Goal: Transaction & Acquisition: Purchase product/service

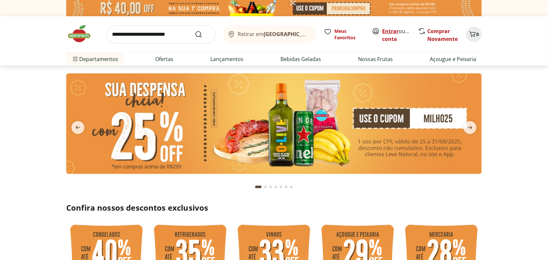
click at [386, 30] on link "Entrar" at bounding box center [390, 31] width 17 height 7
click at [130, 35] on input "search" at bounding box center [160, 34] width 109 height 18
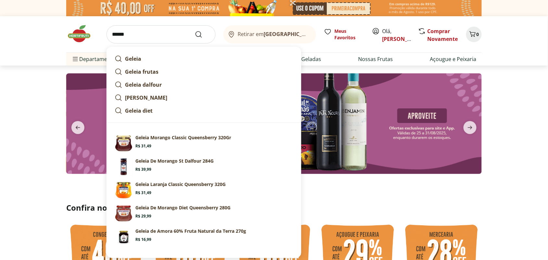
type input "******"
click at [195, 31] on button "Submit Search" at bounding box center [203, 35] width 16 height 8
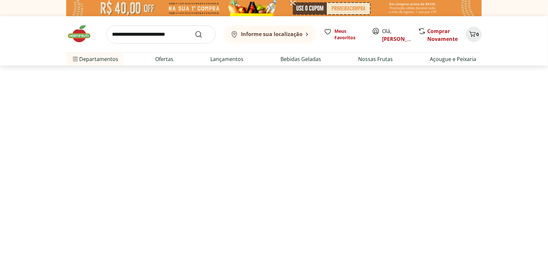
select select "**********"
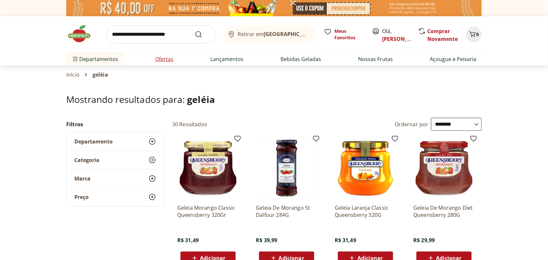
click at [161, 60] on link "Ofertas" at bounding box center [164, 59] width 18 height 8
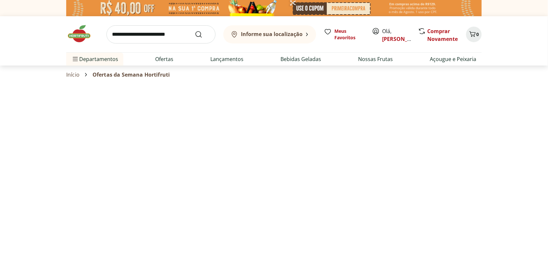
select select "**********"
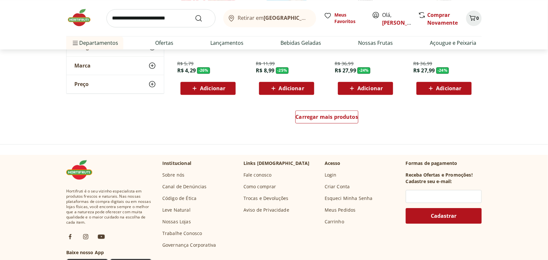
scroll to position [446, 0]
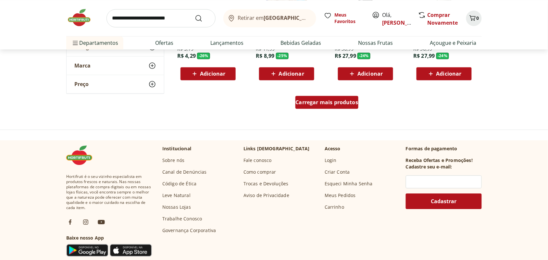
click at [317, 103] on span "Carregar mais produtos" at bounding box center [327, 102] width 63 height 5
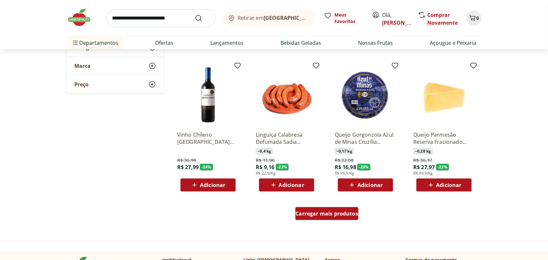
scroll to position [811, 0]
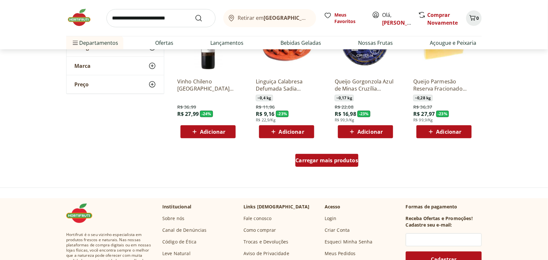
click at [329, 161] on span "Carregar mais produtos" at bounding box center [327, 160] width 63 height 5
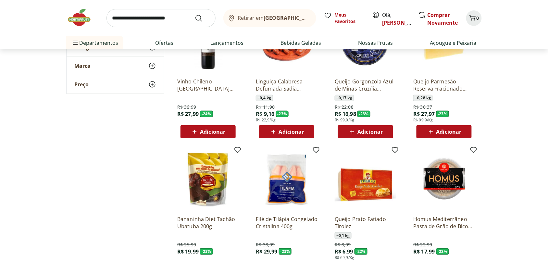
scroll to position [852, 0]
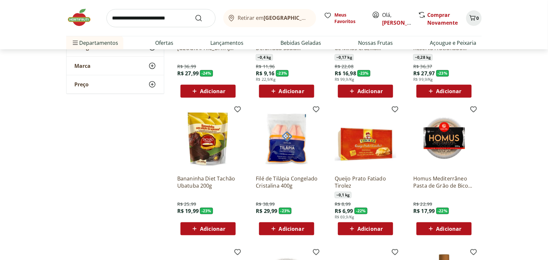
click at [212, 150] on img at bounding box center [208, 139] width 62 height 62
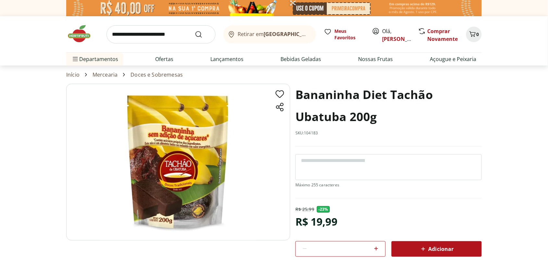
click at [432, 249] on span "Adicionar" at bounding box center [436, 249] width 34 height 8
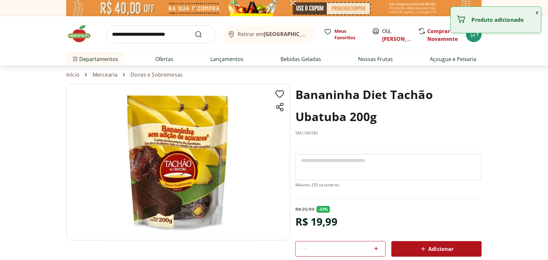
select select "**********"
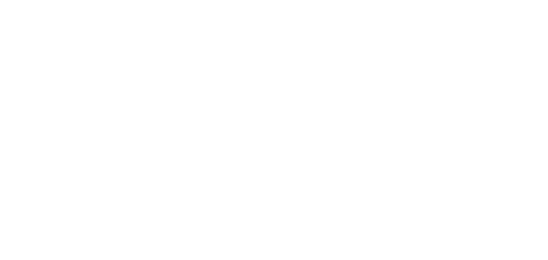
type input "*"
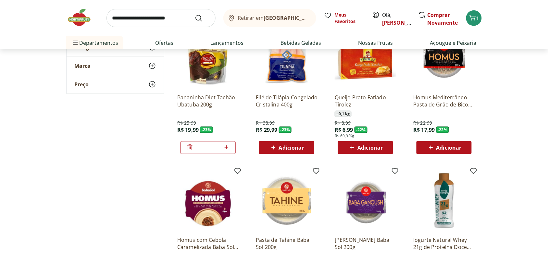
scroll to position [1014, 0]
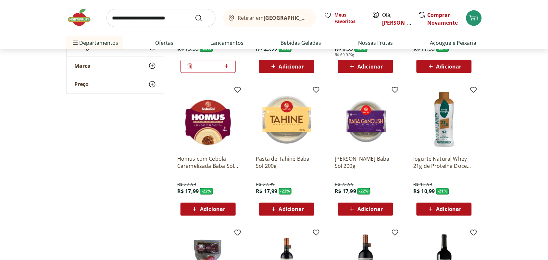
click at [296, 158] on p "Pasta de Tahine Baba Sol 200g" at bounding box center [287, 162] width 62 height 14
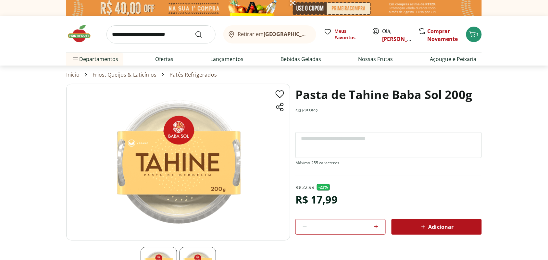
select select "**********"
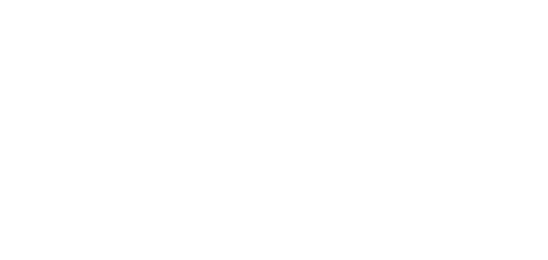
type input "*"
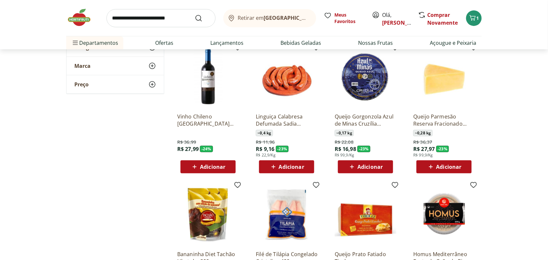
scroll to position [892, 0]
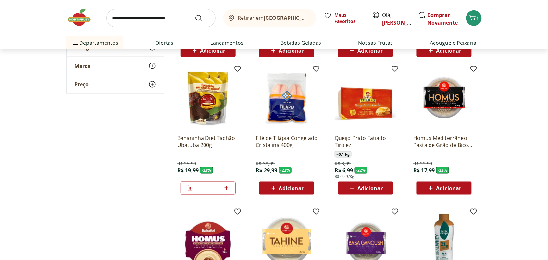
click at [450, 140] on p "Homus Mediterrâneo Pasta de Grão de Bico Baba Sol 200g" at bounding box center [444, 141] width 62 height 14
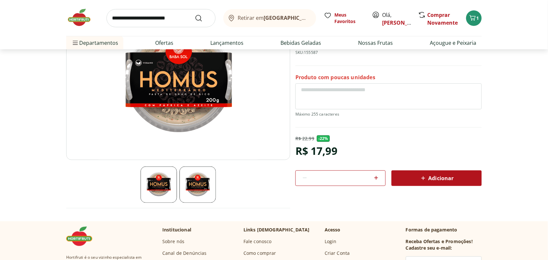
scroll to position [81, 0]
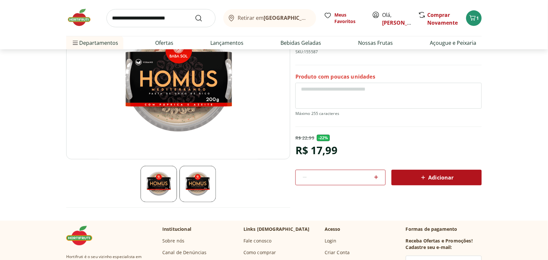
click at [437, 178] on span "Adicionar" at bounding box center [436, 178] width 34 height 8
select select "**********"
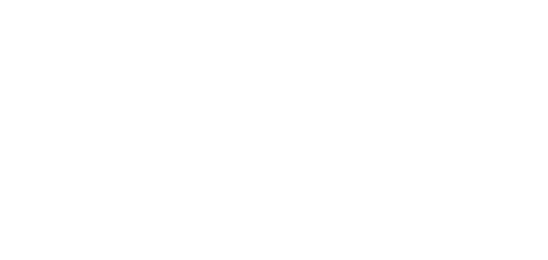
type input "*"
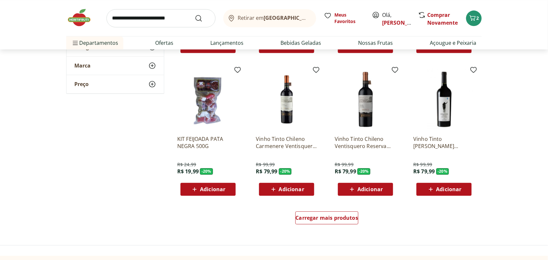
scroll to position [1257, 0]
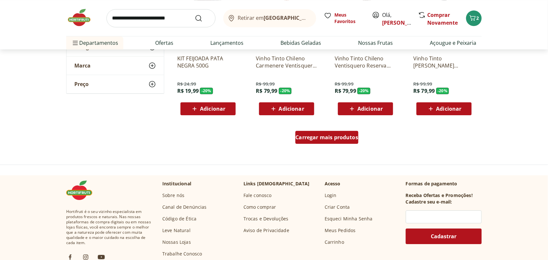
click at [341, 136] on span "Carregar mais produtos" at bounding box center [327, 137] width 63 height 5
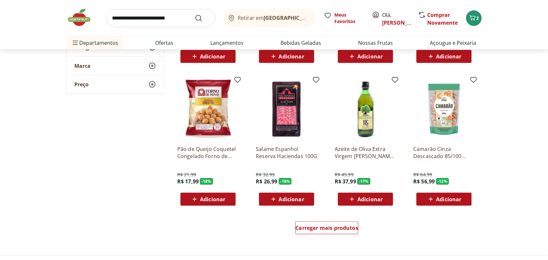
scroll to position [1622, 0]
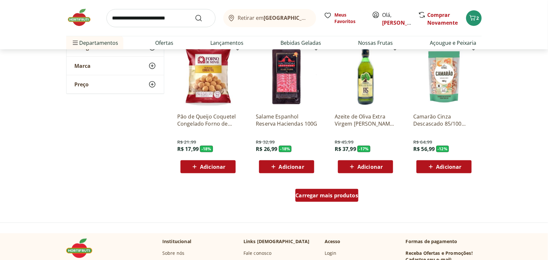
click at [341, 194] on span "Carregar mais produtos" at bounding box center [327, 195] width 63 height 5
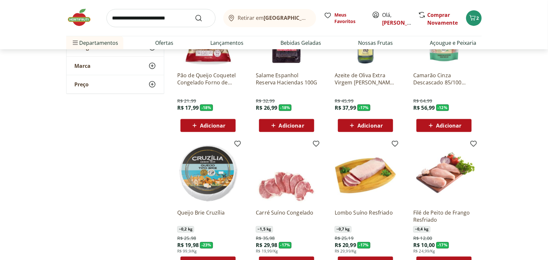
scroll to position [1663, 0]
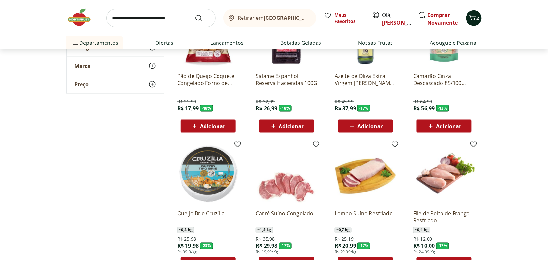
click at [472, 17] on icon "Carrinho" at bounding box center [473, 18] width 8 height 8
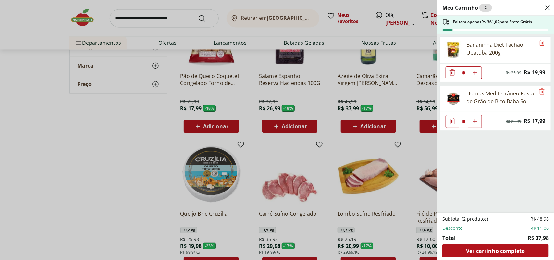
click at [478, 104] on div "Homus Mediterrâneo Pasta de Grão de Bico Baba Sol 200g" at bounding box center [500, 98] width 69 height 16
click at [395, 149] on div "Meu Carrinho 2 Faltam apenas R$ 361,02 para Frete Grátis Bananinha Diet Tachão …" at bounding box center [277, 130] width 554 height 260
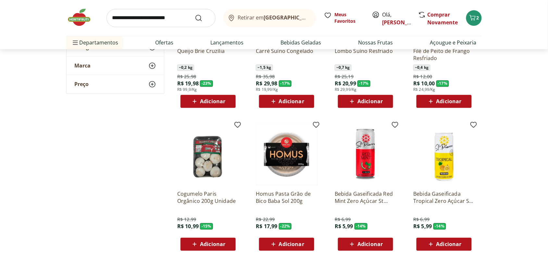
scroll to position [1947, 0]
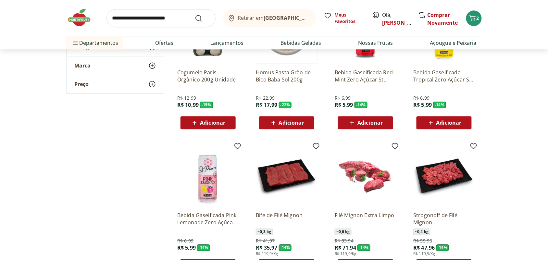
click at [282, 74] on p "Homus Pasta Grão de Bico Baba Sol 200g" at bounding box center [287, 76] width 62 height 14
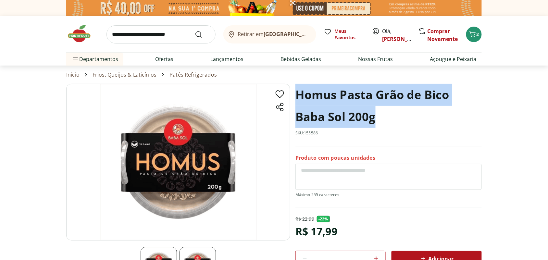
drag, startPoint x: 297, startPoint y: 94, endPoint x: 375, endPoint y: 112, distance: 80.2
click at [375, 112] on h1 "Homus Pasta Grão de Bico Baba Sol 200g" at bounding box center [388, 106] width 186 height 44
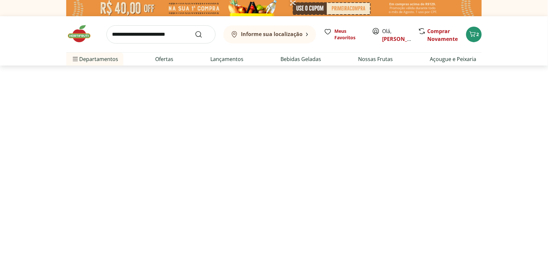
select select "**********"
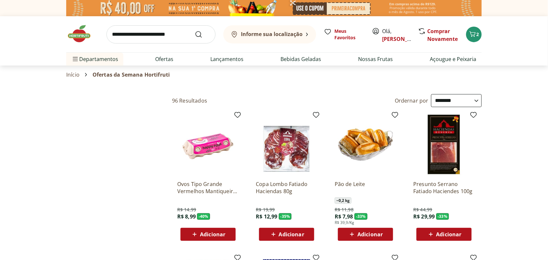
type input "*"
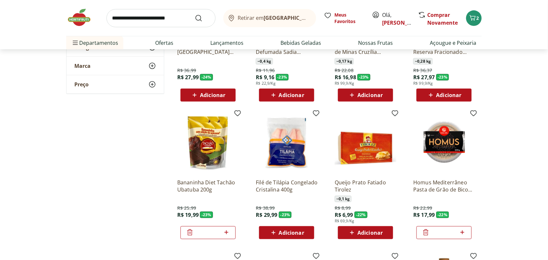
scroll to position [852, 0]
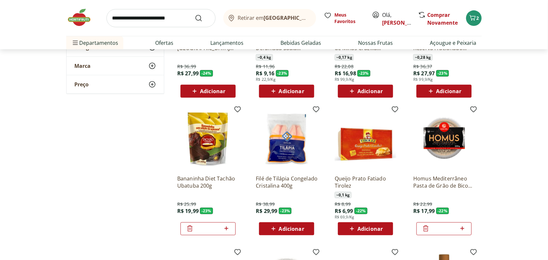
click at [434, 176] on p "Homus Mediterrâneo Pasta de Grão de Bico Baba Sol 200g" at bounding box center [444, 182] width 62 height 14
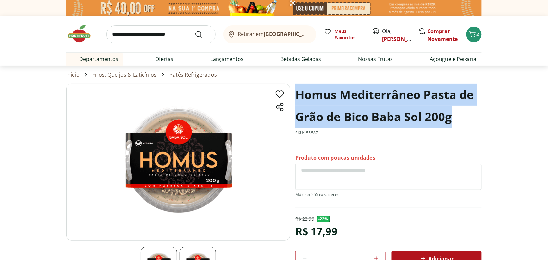
drag, startPoint x: 297, startPoint y: 92, endPoint x: 468, endPoint y: 115, distance: 172.2
click at [468, 115] on h1 "Homus Mediterrâneo Pasta de Grão de Bico Baba Sol 200g" at bounding box center [388, 106] width 186 height 44
click at [470, 36] on icon "Carrinho" at bounding box center [473, 34] width 8 height 8
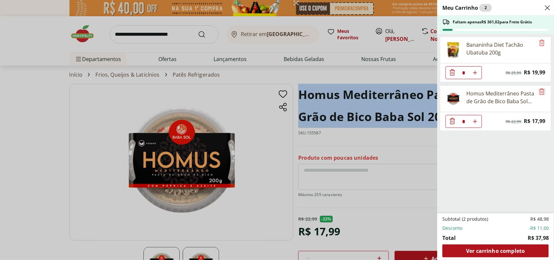
click at [539, 92] on icon "Remove" at bounding box center [542, 92] width 8 height 8
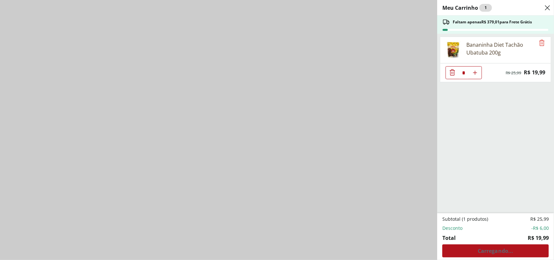
select select "**********"
type input "*"
click at [132, 72] on div "Meu Carrinho 1 Faltam apenas R$ 379,01 para Frete Grátis Bananinha Diet Tachão …" at bounding box center [277, 130] width 554 height 260
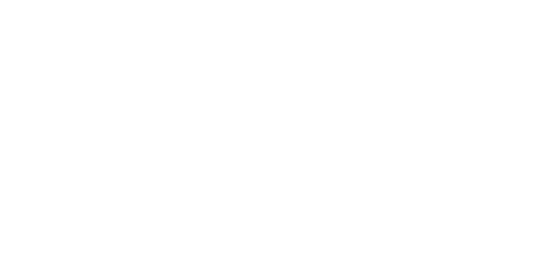
scroll to position [81, 0]
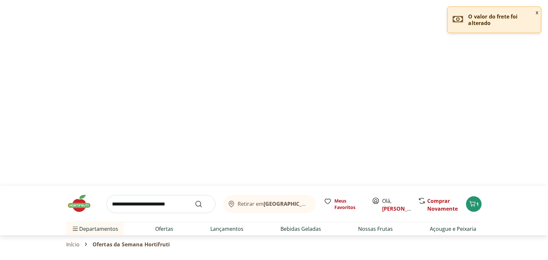
click at [182, 109] on div at bounding box center [274, 52] width 548 height 267
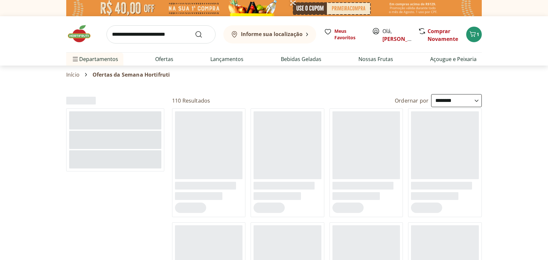
select select "**********"
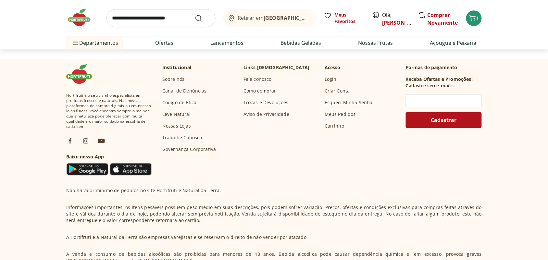
scroll to position [406, 0]
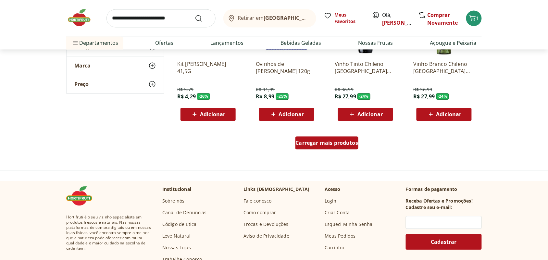
click at [324, 140] on span "Carregar mais produtos" at bounding box center [327, 142] width 63 height 5
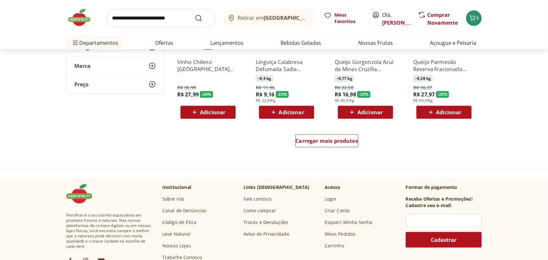
scroll to position [852, 0]
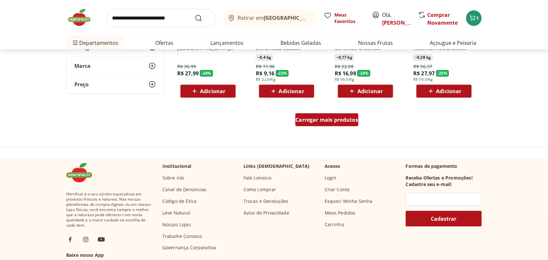
click at [326, 125] on div "Carregar mais produtos" at bounding box center [326, 119] width 63 height 13
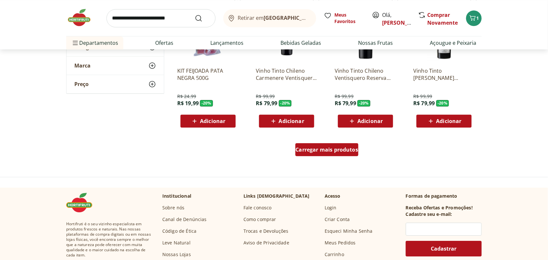
scroll to position [1298, 0]
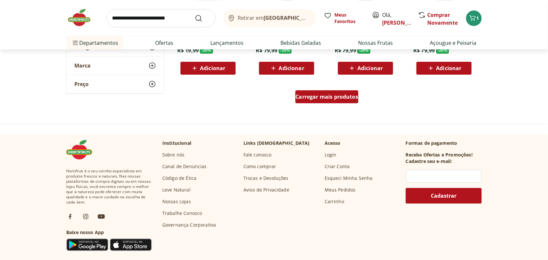
click at [335, 95] on span "Carregar mais produtos" at bounding box center [327, 96] width 63 height 5
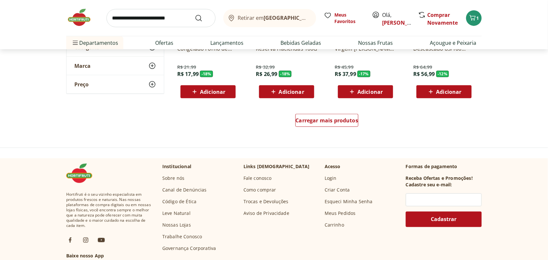
scroll to position [1704, 0]
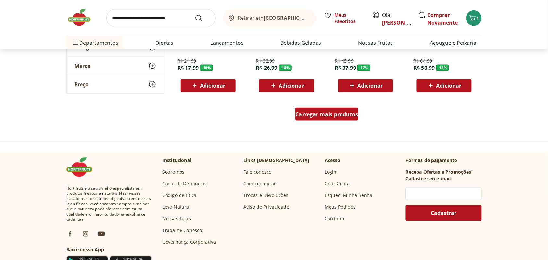
click at [322, 114] on span "Carregar mais produtos" at bounding box center [327, 114] width 63 height 5
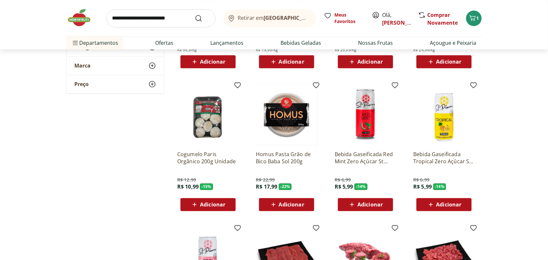
scroll to position [1866, 0]
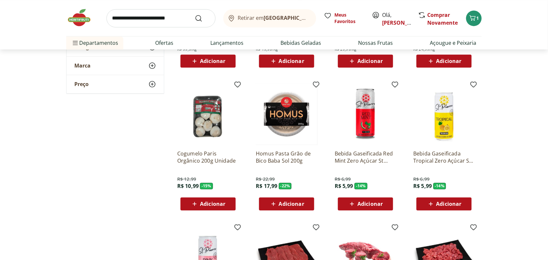
click at [280, 153] on p "Homus Pasta Grão de Bico Baba Sol 200g" at bounding box center [287, 157] width 62 height 14
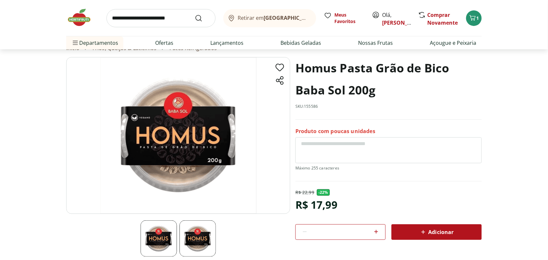
scroll to position [41, 0]
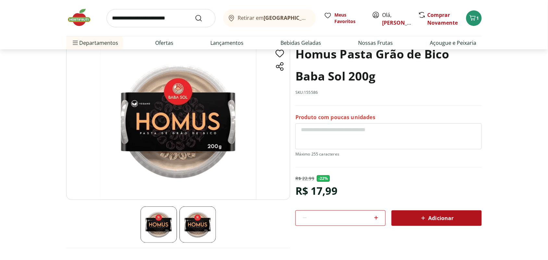
click at [430, 218] on span "Adicionar" at bounding box center [436, 218] width 34 height 8
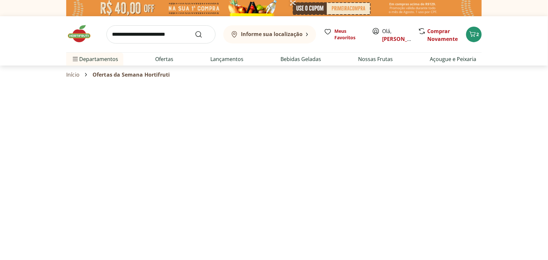
select select "**********"
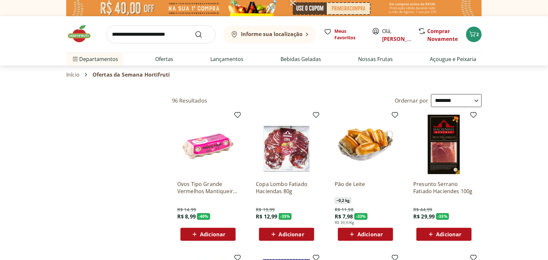
type input "*"
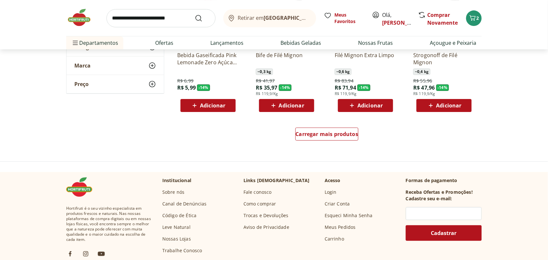
scroll to position [2150, 0]
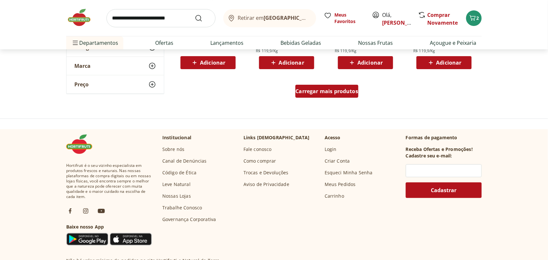
click at [306, 89] on span "Carregar mais produtos" at bounding box center [327, 91] width 63 height 5
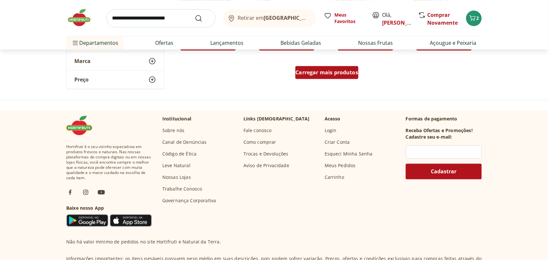
scroll to position [2596, 0]
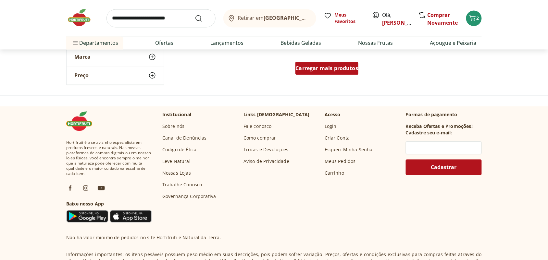
click at [312, 64] on div "Carregar mais produtos" at bounding box center [326, 68] width 63 height 13
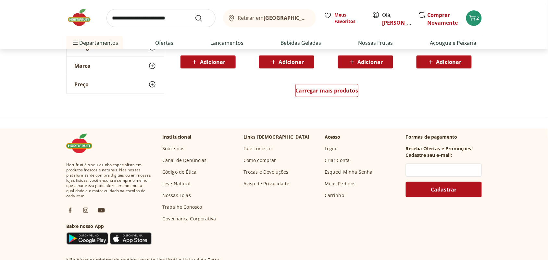
scroll to position [3002, 0]
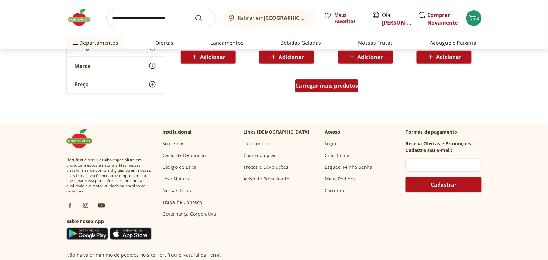
click at [327, 81] on div "Carregar mais produtos" at bounding box center [326, 85] width 63 height 13
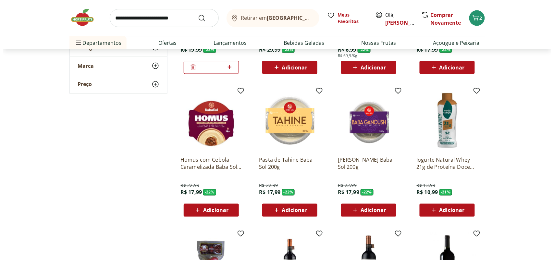
scroll to position [892, 0]
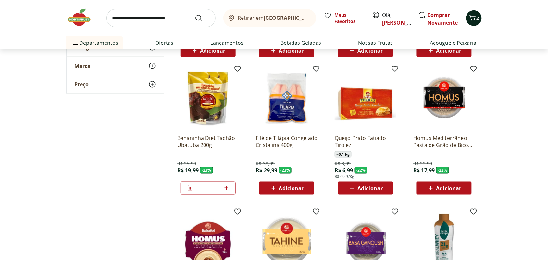
click at [473, 18] on icon "Carrinho" at bounding box center [473, 18] width 8 height 8
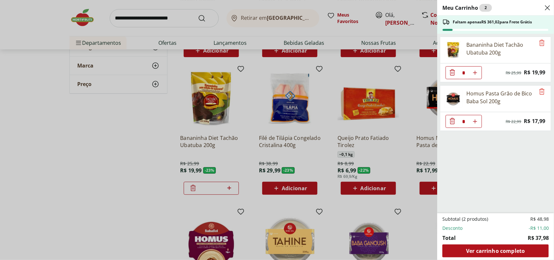
click at [181, 126] on div "Meu Carrinho 2 Faltam apenas R$ 361,02 para Frete Grátis Bananinha Diet Tachão …" at bounding box center [277, 130] width 554 height 260
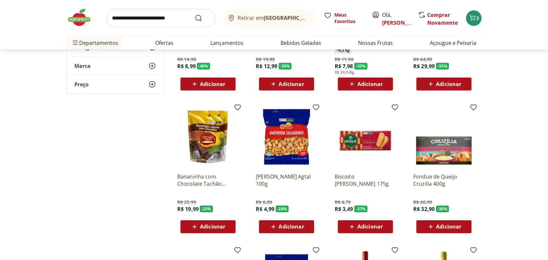
scroll to position [0, 0]
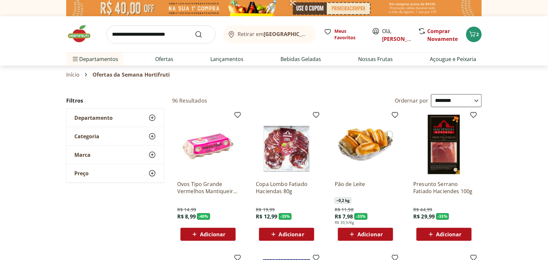
click at [150, 37] on input "search" at bounding box center [160, 34] width 109 height 18
type input "**********"
click at [195, 31] on button "Submit Search" at bounding box center [203, 35] width 16 height 8
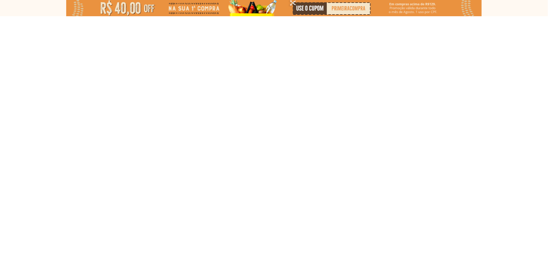
select select "**********"
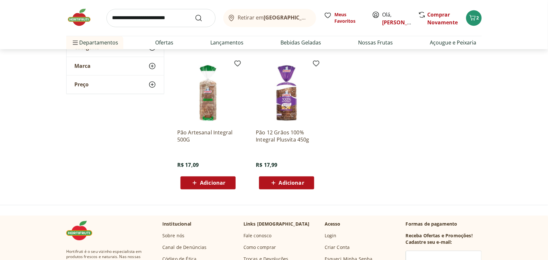
scroll to position [365, 0]
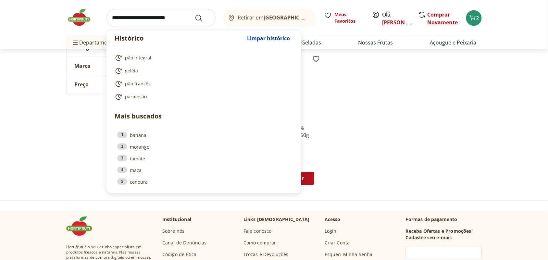
click at [143, 15] on input "search" at bounding box center [160, 18] width 109 height 18
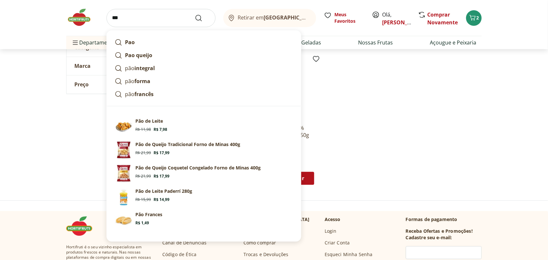
type input "***"
click at [195, 14] on button "Submit Search" at bounding box center [203, 18] width 16 height 8
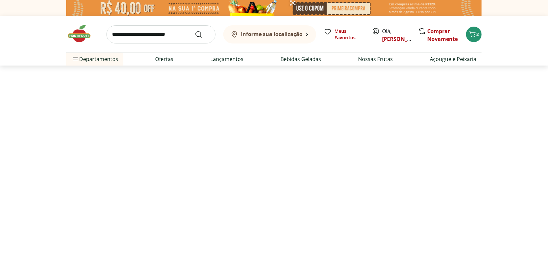
select select "**********"
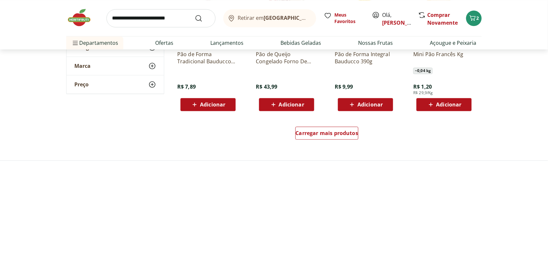
scroll to position [446, 0]
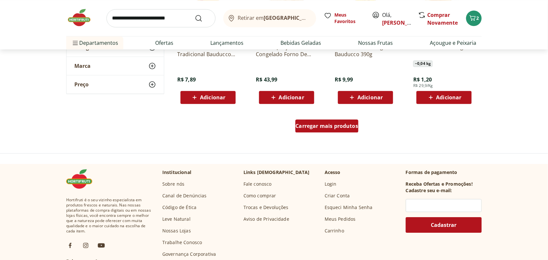
click at [346, 123] on span "Carregar mais produtos" at bounding box center [327, 125] width 63 height 5
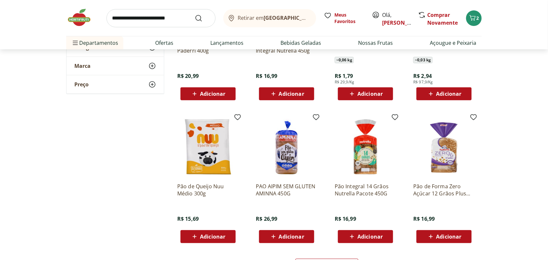
scroll to position [852, 0]
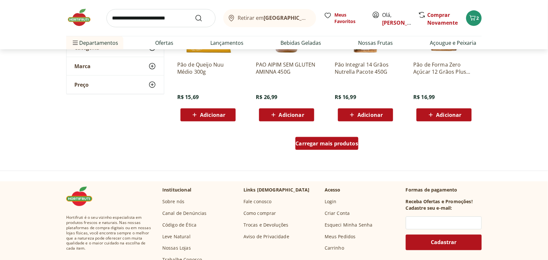
click at [347, 141] on span "Carregar mais produtos" at bounding box center [327, 143] width 63 height 5
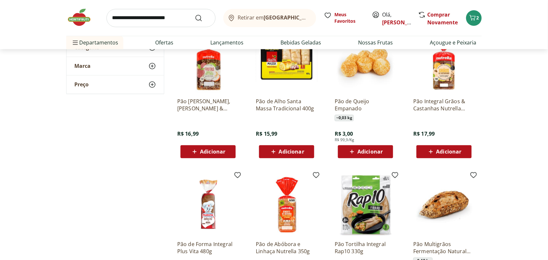
scroll to position [1176, 0]
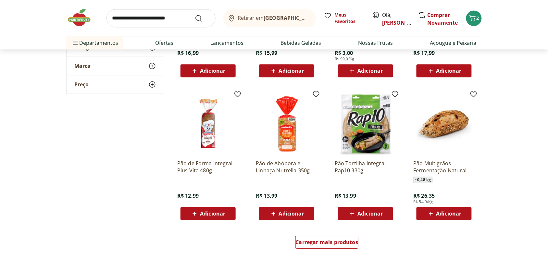
click at [333, 234] on div "Carregar mais produtos" at bounding box center [326, 243] width 315 height 31
click at [333, 246] on div "Carregar mais produtos" at bounding box center [326, 242] width 63 height 13
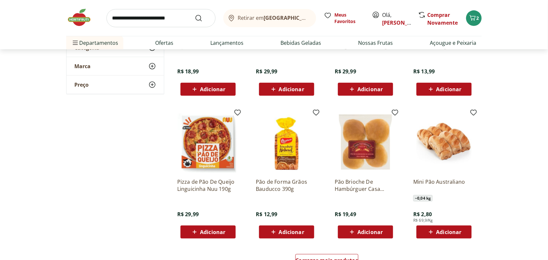
scroll to position [1582, 0]
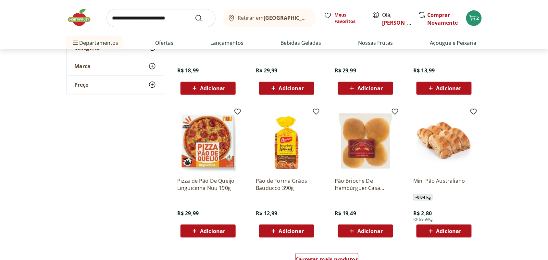
click at [276, 226] on div "Adicionar" at bounding box center [286, 231] width 45 height 12
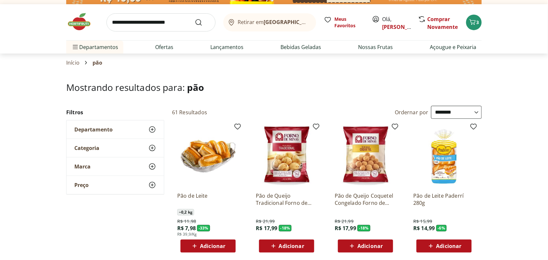
scroll to position [0, 0]
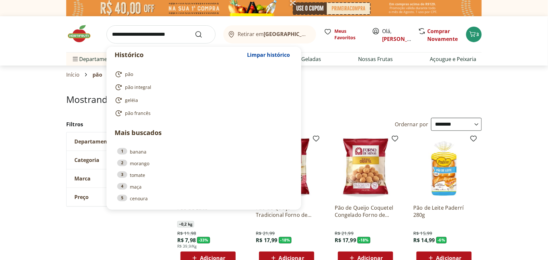
click at [142, 34] on input "search" at bounding box center [160, 34] width 109 height 18
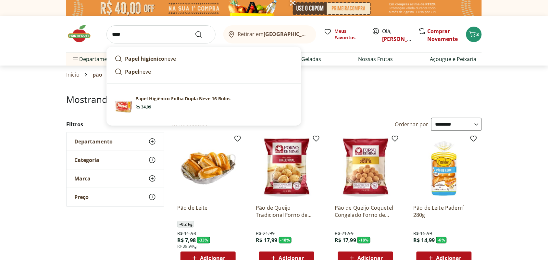
type input "****"
click at [195, 31] on button "Submit Search" at bounding box center [203, 35] width 16 height 8
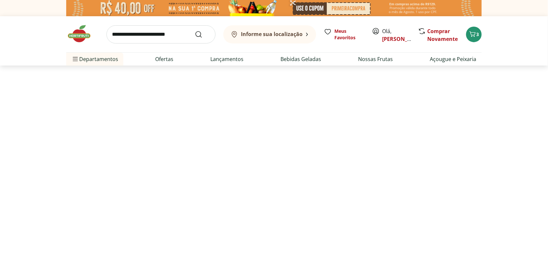
select select "**********"
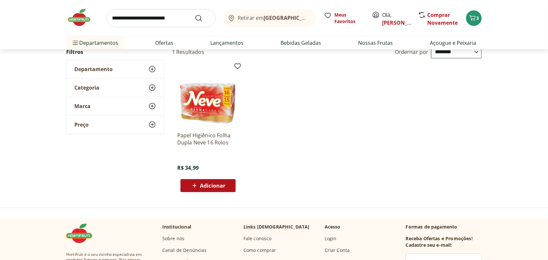
scroll to position [81, 0]
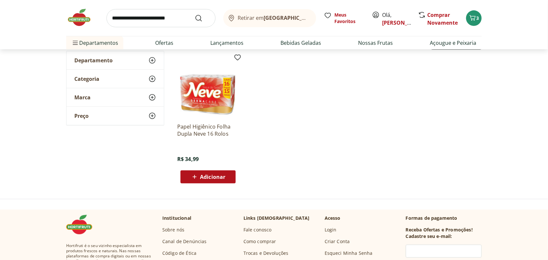
click at [208, 106] on img at bounding box center [208, 87] width 62 height 62
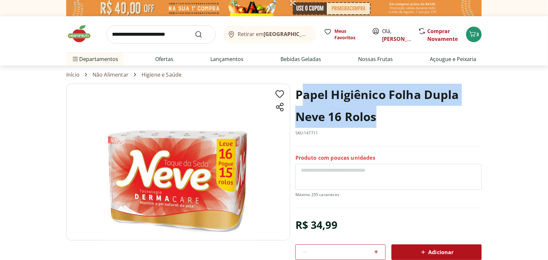
drag, startPoint x: 299, startPoint y: 94, endPoint x: 389, endPoint y: 107, distance: 91.1
click at [389, 107] on h1 "Papel Higiênico Folha Dupla Neve 16 Rolos" at bounding box center [388, 106] width 186 height 44
click at [401, 111] on h1 "Papel Higiênico Folha Dupla Neve 16 Rolos" at bounding box center [388, 106] width 186 height 44
drag, startPoint x: 296, startPoint y: 95, endPoint x: 383, endPoint y: 117, distance: 90.1
click at [383, 117] on h1 "Papel Higiênico Folha Dupla Neve 16 Rolos" at bounding box center [388, 106] width 186 height 44
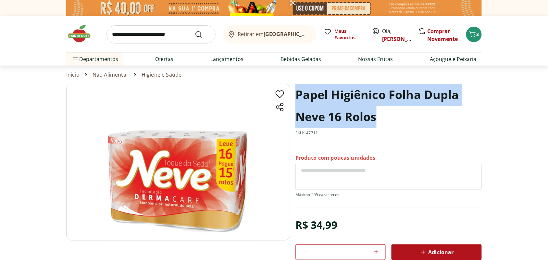
copy h1 "Papel Higiênico Folha Dupla Neve 16 Rolos"
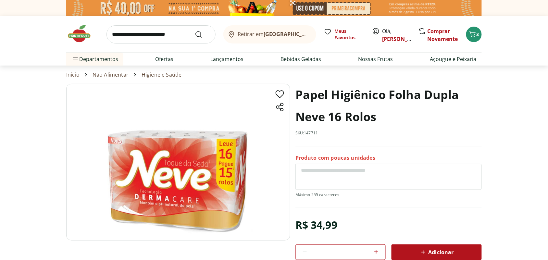
click at [434, 253] on span "Adicionar" at bounding box center [436, 252] width 34 height 8
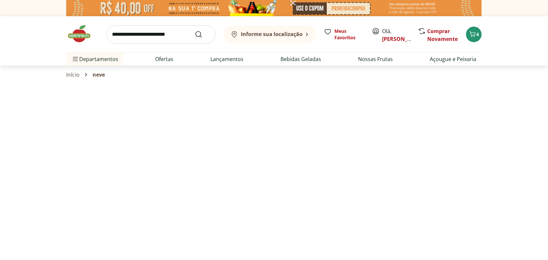
scroll to position [81, 0]
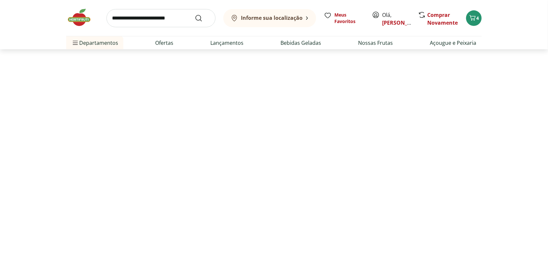
select select "**********"
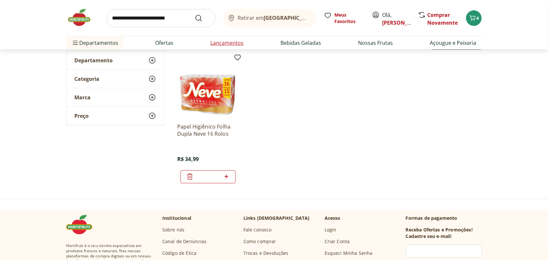
click at [229, 44] on link "Lançamentos" at bounding box center [226, 43] width 33 height 8
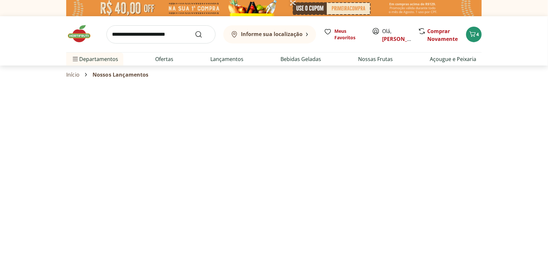
select select "**********"
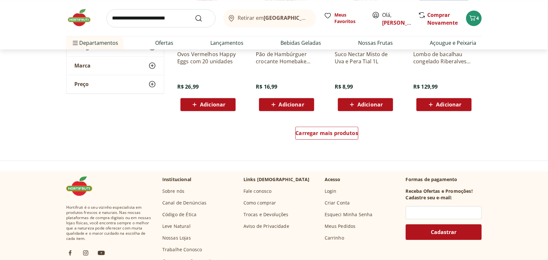
scroll to position [487, 0]
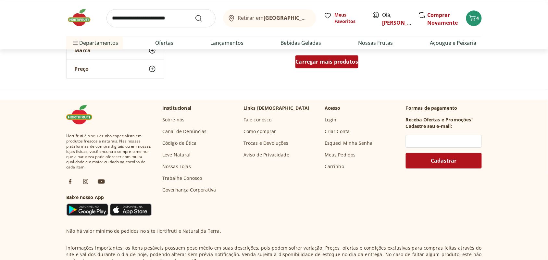
click at [335, 61] on span "Carregar mais produtos" at bounding box center [327, 61] width 63 height 5
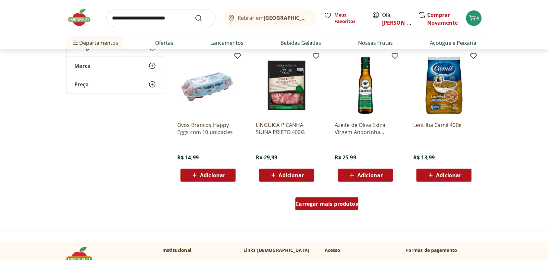
scroll to position [771, 0]
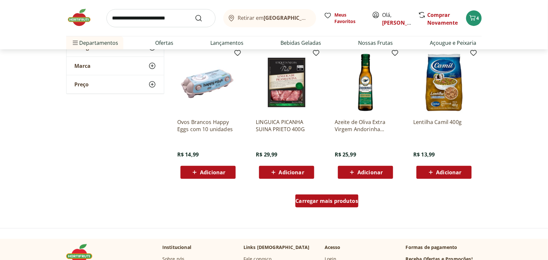
click at [324, 195] on div "Carregar mais produtos" at bounding box center [326, 200] width 63 height 13
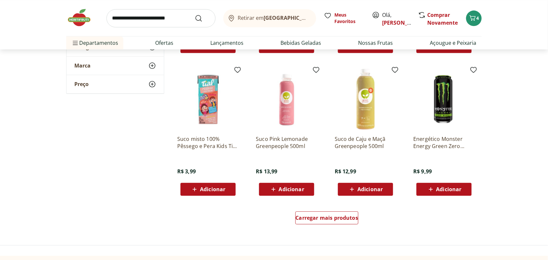
scroll to position [1257, 0]
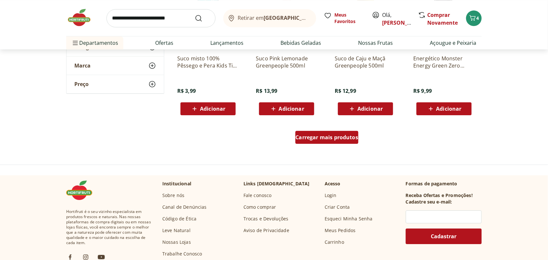
click at [322, 140] on span "Carregar mais produtos" at bounding box center [327, 137] width 63 height 5
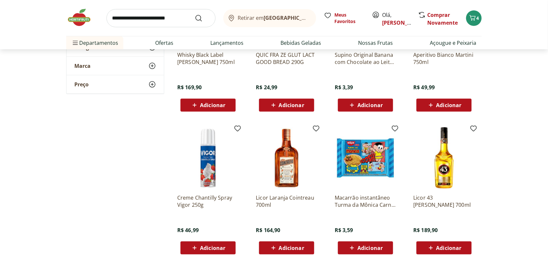
scroll to position [1663, 0]
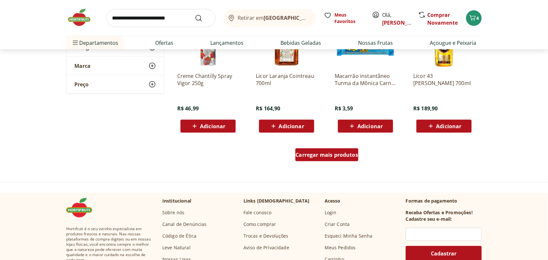
click at [321, 153] on span "Carregar mais produtos" at bounding box center [327, 154] width 63 height 5
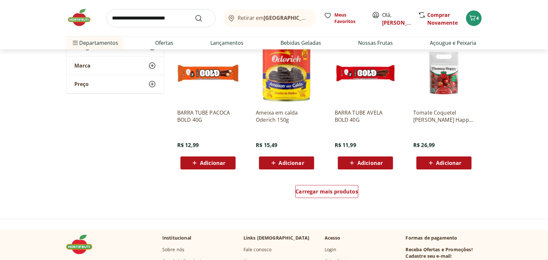
scroll to position [2069, 0]
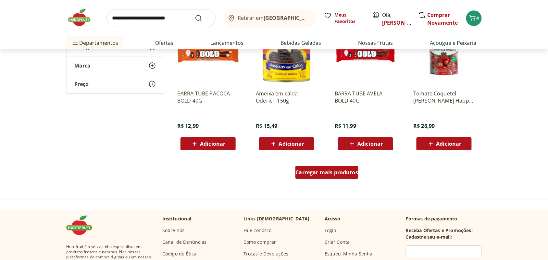
click at [321, 171] on span "Carregar mais produtos" at bounding box center [327, 172] width 63 height 5
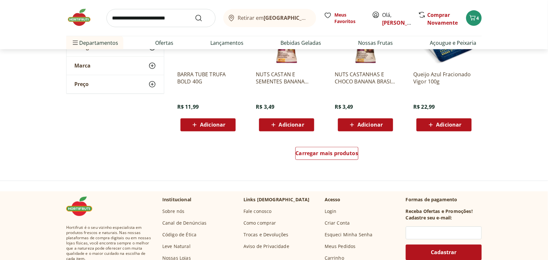
scroll to position [2515, 0]
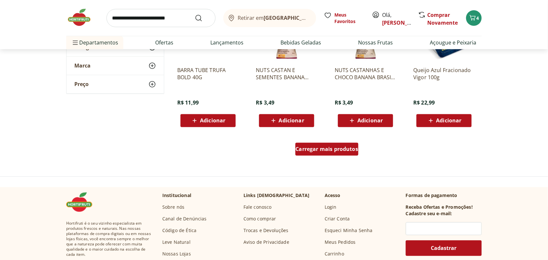
click at [327, 149] on span "Carregar mais produtos" at bounding box center [327, 149] width 63 height 5
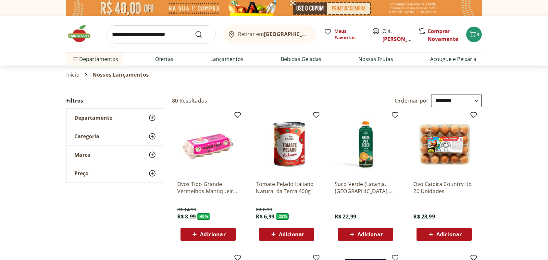
select select "**********"
click at [474, 33] on icon "Carrinho" at bounding box center [473, 34] width 8 height 8
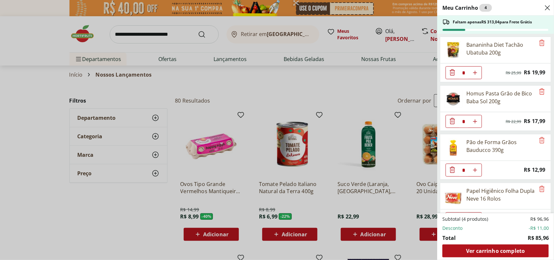
click at [336, 90] on div "Meu Carrinho 4 Faltam apenas R$ 313,04 para Frete Grátis Bananinha Diet Tachão …" at bounding box center [277, 130] width 554 height 260
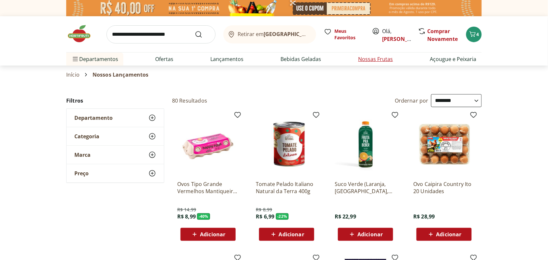
click at [372, 56] on link "Nossas Frutas" at bounding box center [375, 59] width 35 height 8
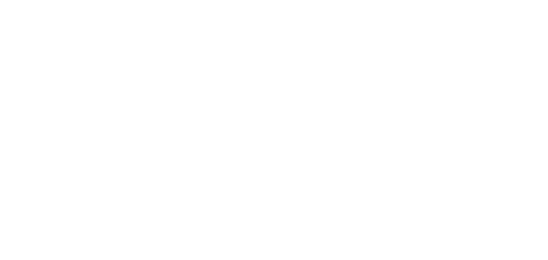
select select "**********"
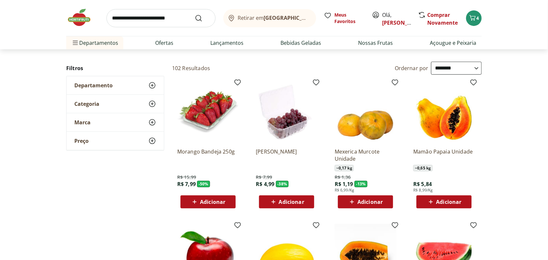
scroll to position [41, 0]
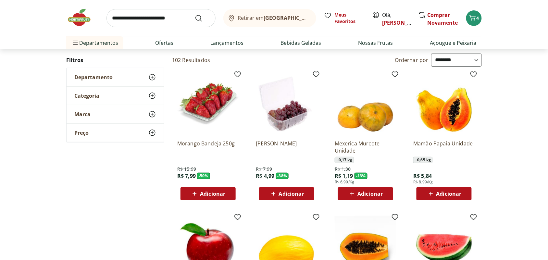
click at [368, 195] on span "Adicionar" at bounding box center [369, 193] width 25 height 5
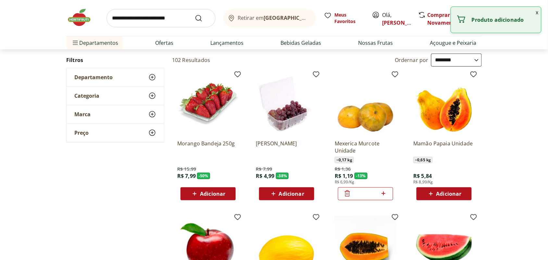
click at [385, 195] on icon at bounding box center [383, 194] width 8 height 8
type input "*"
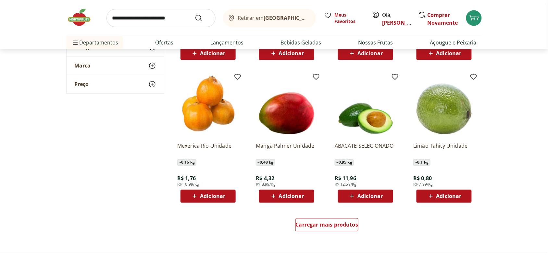
scroll to position [324, 0]
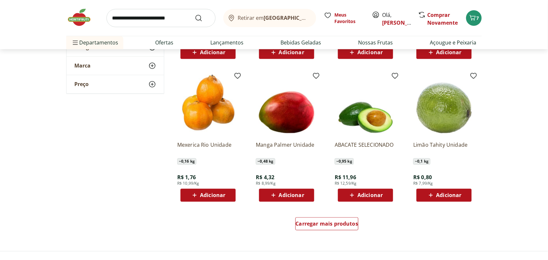
click at [211, 195] on span "Adicionar" at bounding box center [212, 195] width 25 height 5
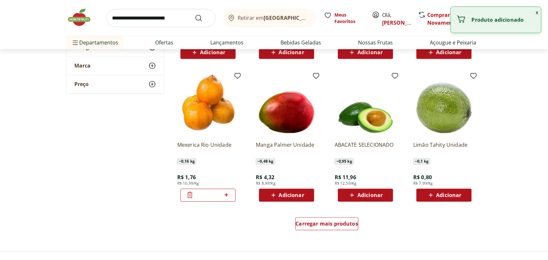
click at [227, 194] on icon at bounding box center [226, 195] width 8 height 8
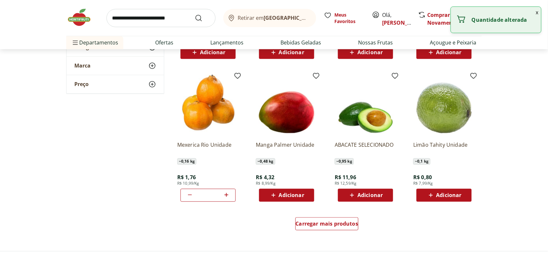
type input "*"
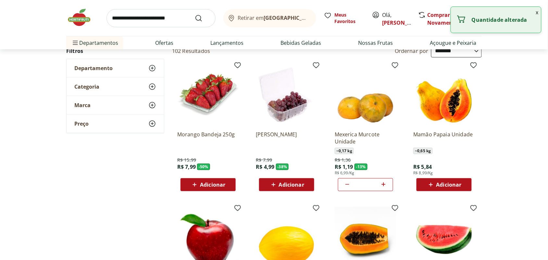
scroll to position [41, 0]
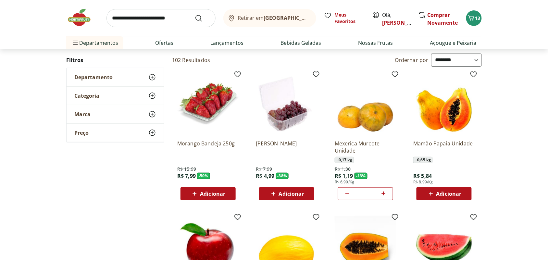
click at [346, 193] on icon at bounding box center [347, 194] width 8 height 8
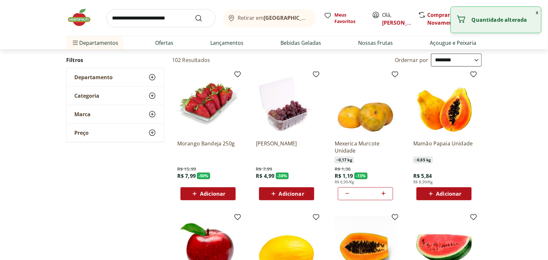
click at [346, 193] on icon at bounding box center [347, 194] width 8 height 8
type input "*"
click at [346, 193] on icon at bounding box center [347, 194] width 8 height 8
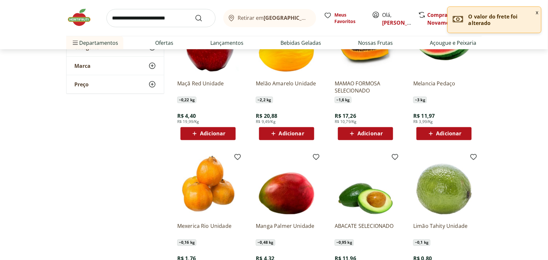
scroll to position [284, 0]
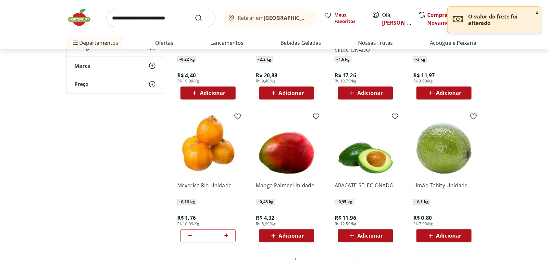
click at [289, 237] on span "Adicionar" at bounding box center [291, 235] width 25 height 5
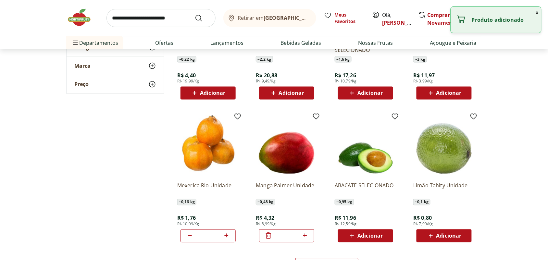
scroll to position [406, 0]
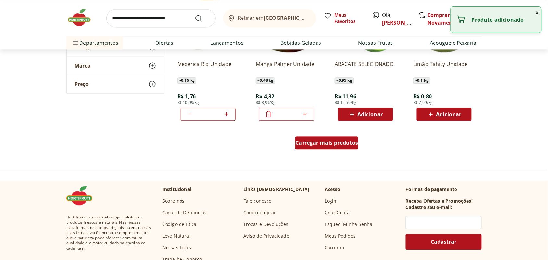
click at [315, 142] on span "Carregar mais produtos" at bounding box center [327, 142] width 63 height 5
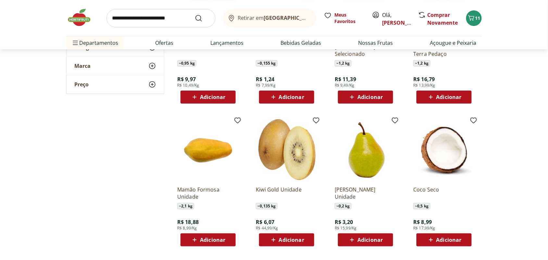
scroll to position [730, 0]
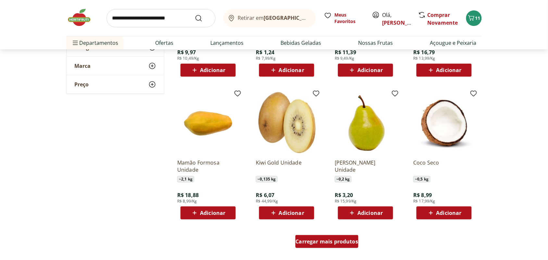
click at [331, 244] on span "Carregar mais produtos" at bounding box center [327, 241] width 63 height 5
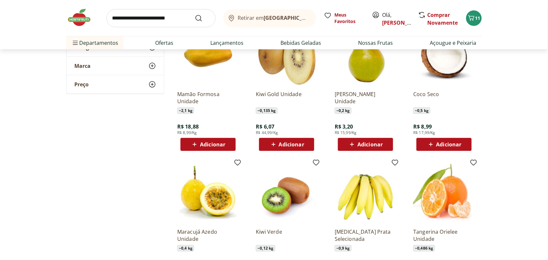
scroll to position [852, 0]
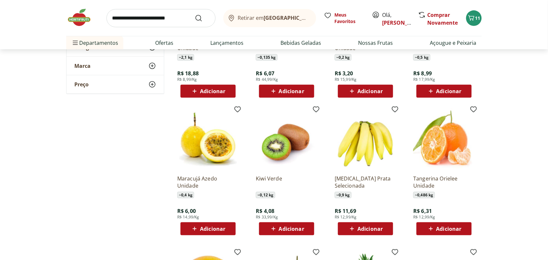
click at [362, 227] on span "Adicionar" at bounding box center [369, 228] width 25 height 5
click at [292, 227] on span "Adicionar" at bounding box center [291, 228] width 25 height 5
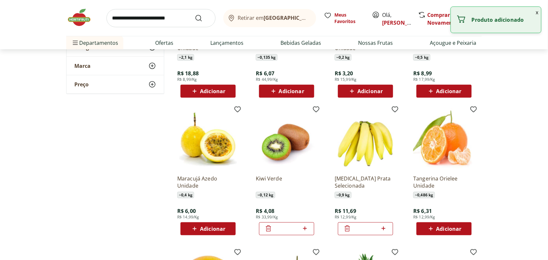
click at [305, 229] on icon at bounding box center [305, 229] width 8 height 8
type input "*"
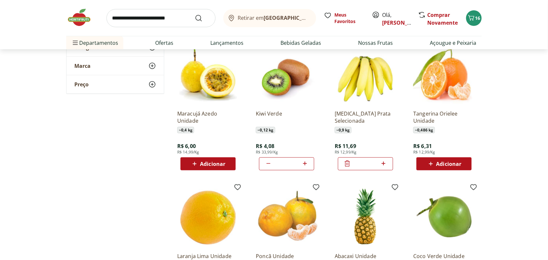
scroll to position [973, 0]
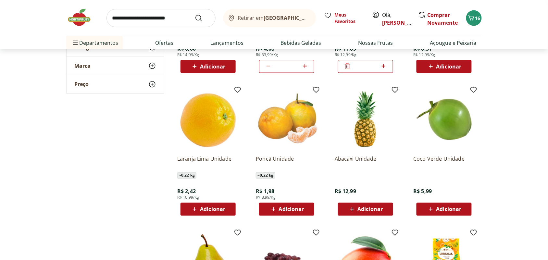
click at [304, 213] on div "Adicionar" at bounding box center [286, 209] width 45 height 12
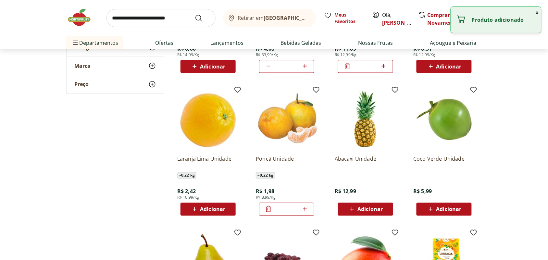
scroll to position [1055, 0]
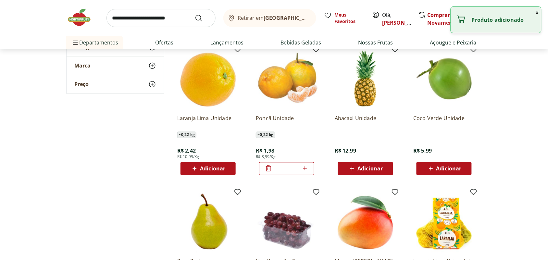
click at [306, 168] on icon at bounding box center [305, 169] width 8 height 8
type input "*"
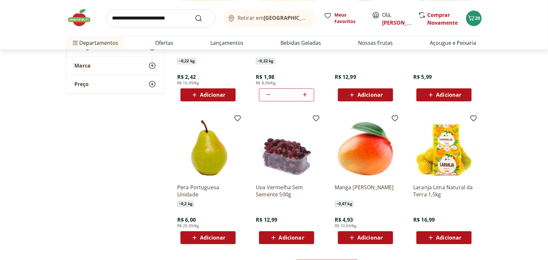
scroll to position [1176, 0]
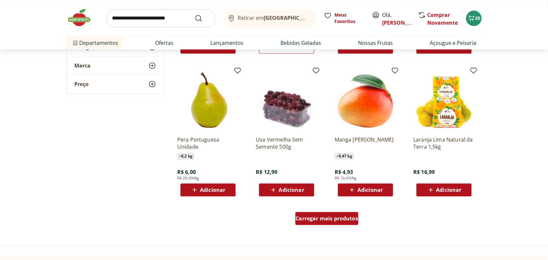
click at [314, 214] on div "Carregar mais produtos" at bounding box center [326, 218] width 63 height 13
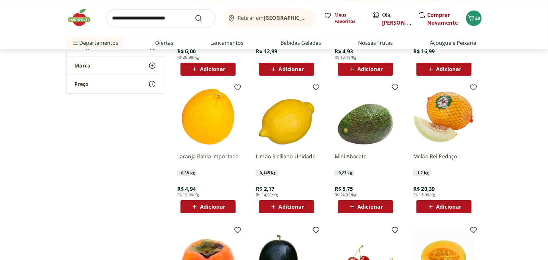
scroll to position [1298, 0]
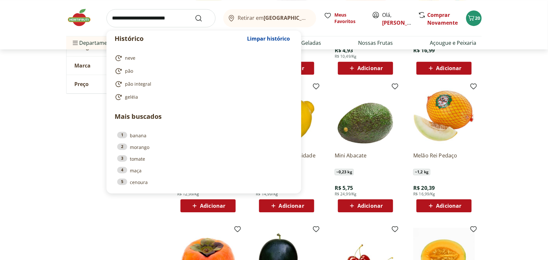
click at [153, 15] on input "search" at bounding box center [160, 18] width 109 height 18
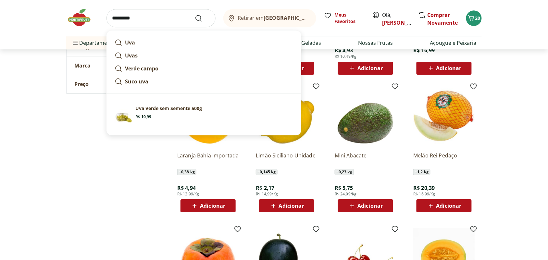
type input "*********"
click at [195, 14] on button "Submit Search" at bounding box center [203, 18] width 16 height 8
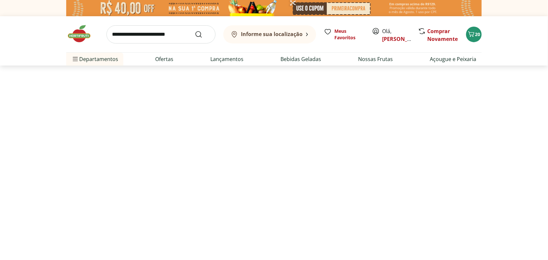
select select "**********"
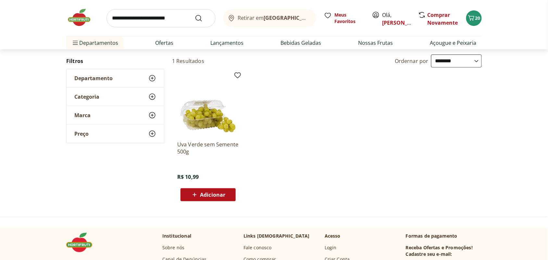
scroll to position [81, 0]
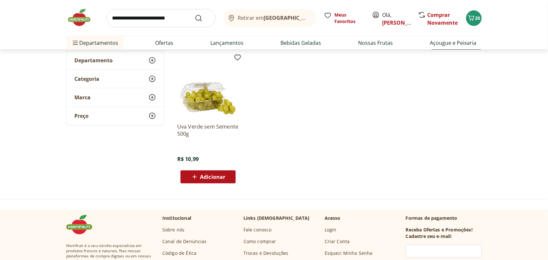
click at [213, 177] on span "Adicionar" at bounding box center [212, 176] width 25 height 5
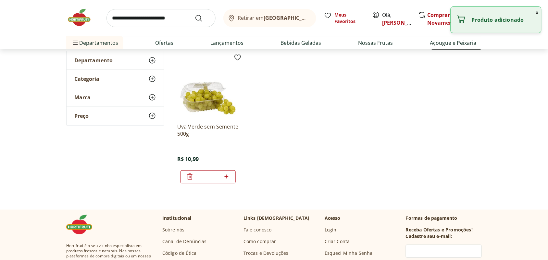
click at [168, 17] on input "search" at bounding box center [160, 18] width 109 height 18
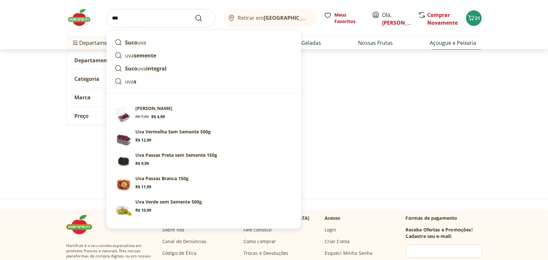
type input "***"
click at [195, 14] on button "Submit Search" at bounding box center [203, 18] width 16 height 8
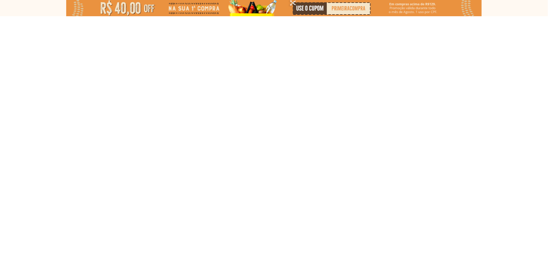
select select "**********"
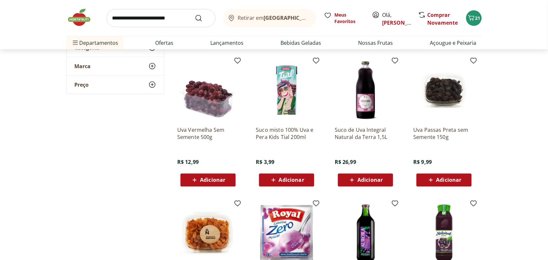
scroll to position [243, 0]
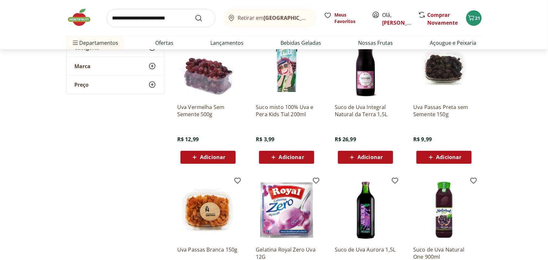
click at [437, 159] on span "Adicionar" at bounding box center [448, 157] width 25 height 5
click at [214, 156] on span "Adicionar" at bounding box center [212, 157] width 25 height 5
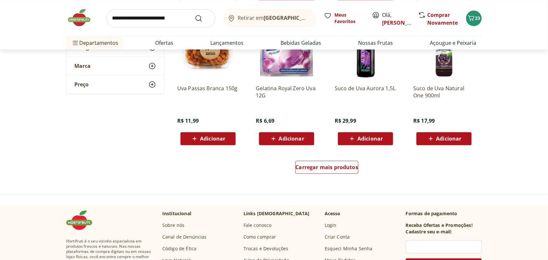
scroll to position [406, 0]
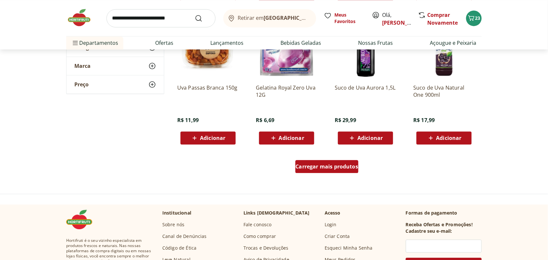
click at [337, 165] on span "Carregar mais produtos" at bounding box center [327, 166] width 63 height 5
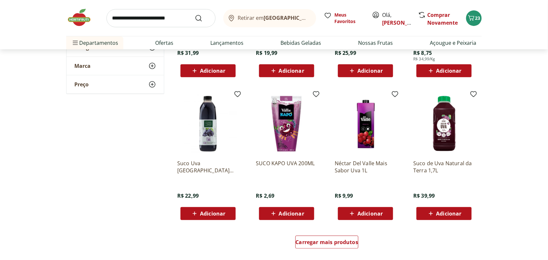
scroll to position [811, 0]
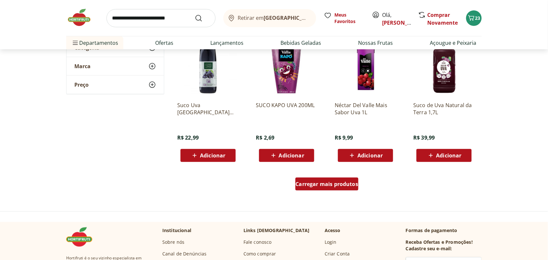
click at [346, 185] on span "Carregar mais produtos" at bounding box center [327, 183] width 63 height 5
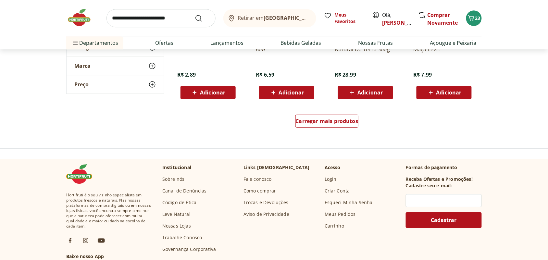
scroll to position [1298, 0]
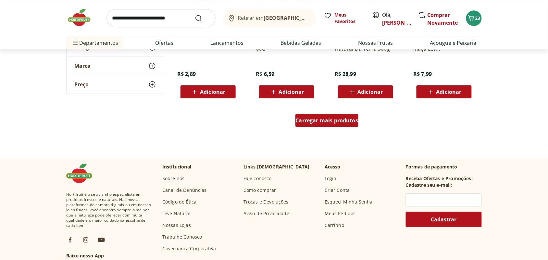
click at [345, 118] on span "Carregar mais produtos" at bounding box center [327, 120] width 63 height 5
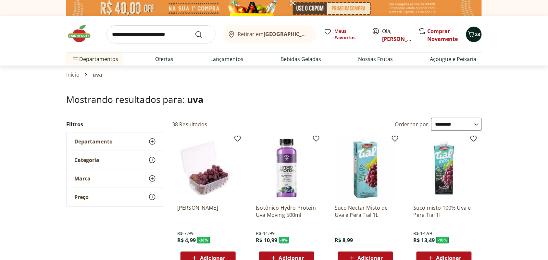
click at [474, 33] on icon "Carrinho" at bounding box center [471, 34] width 8 height 8
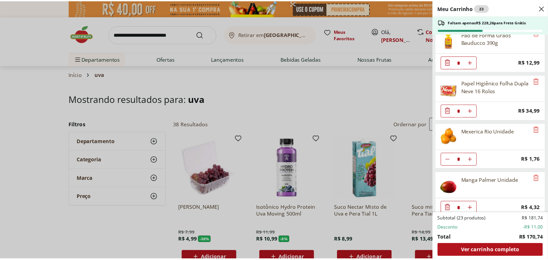
scroll to position [122, 0]
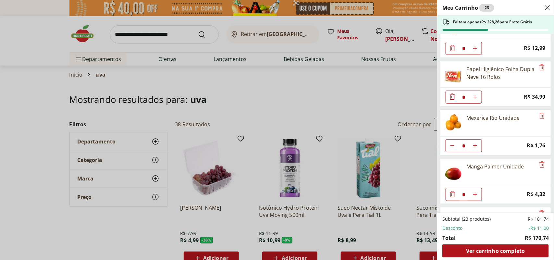
click at [175, 34] on div "Meu Carrinho 23 Faltam apenas R$ 228,26 para Frete Grátis Bananinha Diet Tachão…" at bounding box center [277, 130] width 554 height 260
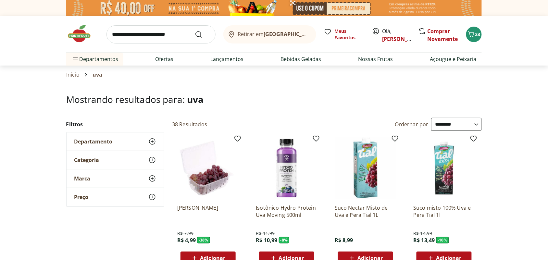
click at [177, 33] on input "search" at bounding box center [160, 34] width 109 height 18
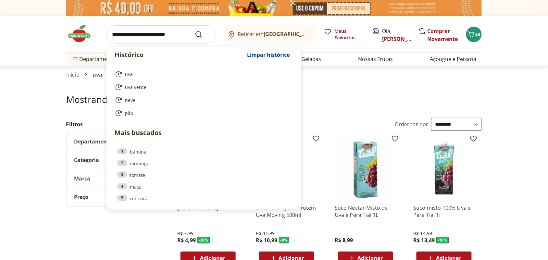
drag, startPoint x: 176, startPoint y: 31, endPoint x: 171, endPoint y: 18, distance: 13.0
click at [172, 19] on div "Histórico Limpar histórico uva uva verde neve pão Mais buscados 1 banana 2 mora…" at bounding box center [273, 34] width 415 height 36
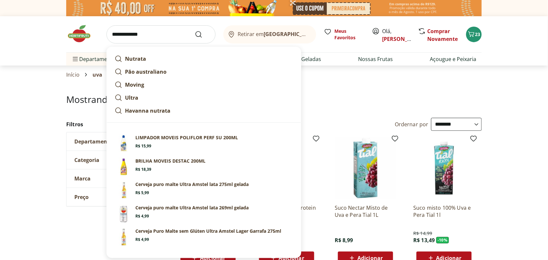
type input "**********"
click at [195, 31] on button "Submit Search" at bounding box center [203, 35] width 16 height 8
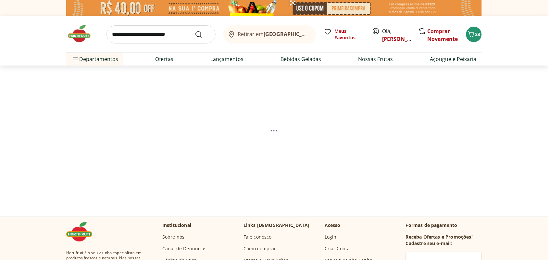
select select "**********"
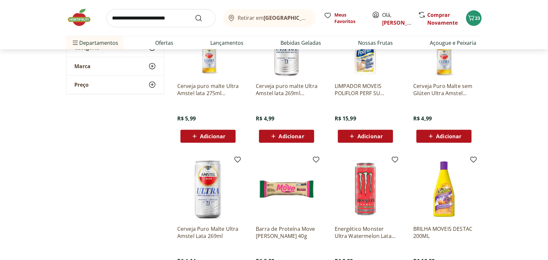
scroll to position [81, 0]
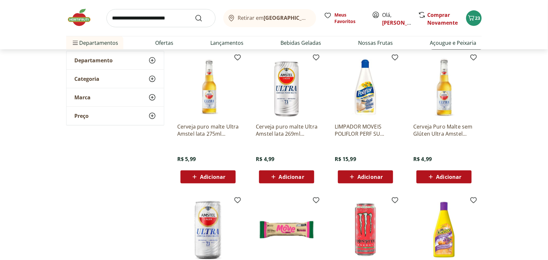
click at [359, 130] on p "LIMPADOR MOVEIS POLIFLOR PERF SU 200ML" at bounding box center [366, 130] width 62 height 14
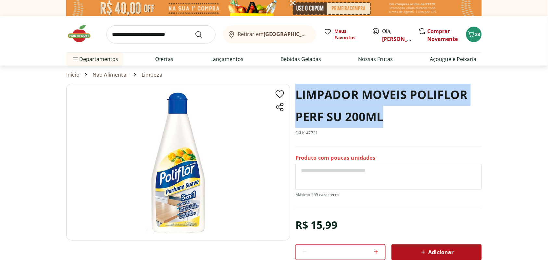
drag, startPoint x: 297, startPoint y: 92, endPoint x: 387, endPoint y: 117, distance: 92.9
click at [387, 117] on h1 "LIMPADOR MOVEIS POLIFLOR PERF SU 200ML" at bounding box center [388, 106] width 186 height 44
copy h1 "LIMPADOR MOVEIS POLIFLOR PERF SU 200ML"
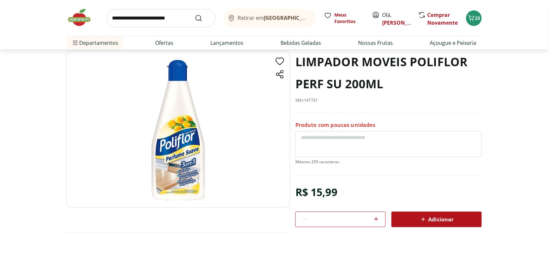
scroll to position [41, 0]
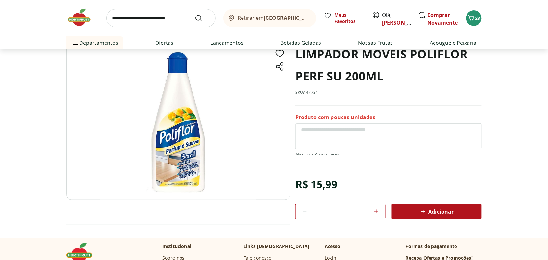
click at [449, 210] on span "Adicionar" at bounding box center [436, 212] width 34 height 8
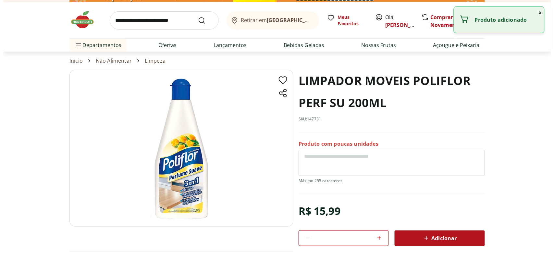
scroll to position [0, 0]
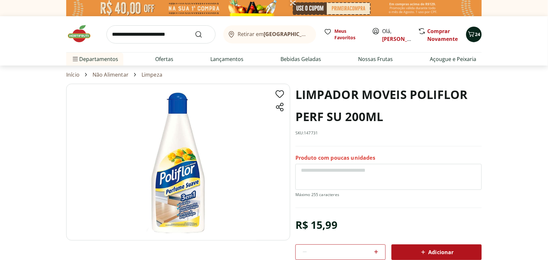
click at [472, 33] on icon "Carrinho" at bounding box center [471, 34] width 8 height 8
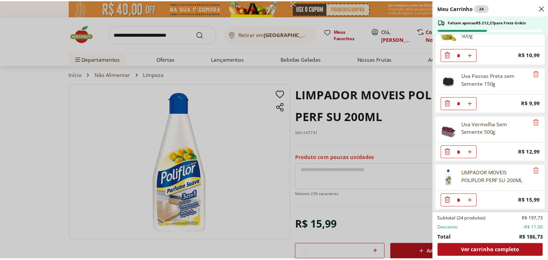
scroll to position [461, 0]
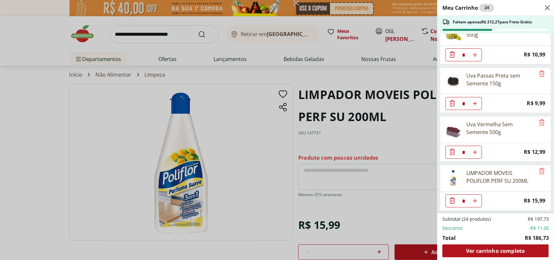
click at [400, 131] on div "Meu Carrinho 24 Faltam apenas R$ 212,27 para Frete Grátis Bananinha Diet Tachão…" at bounding box center [277, 130] width 554 height 260
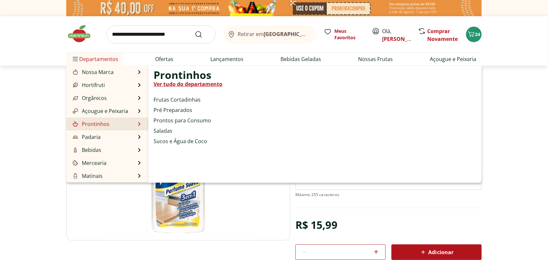
click at [97, 120] on link "Prontinhos" at bounding box center [90, 124] width 38 height 8
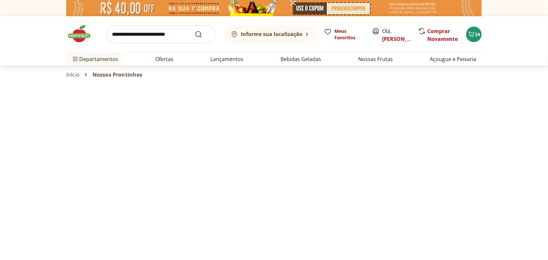
select select "**********"
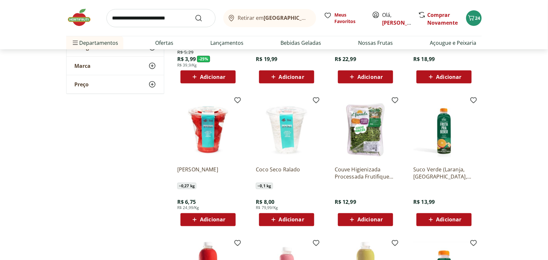
scroll to position [162, 0]
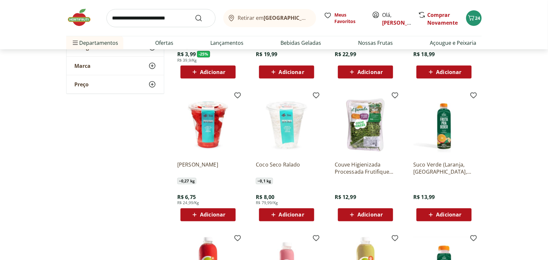
click at [354, 214] on icon at bounding box center [352, 215] width 8 height 8
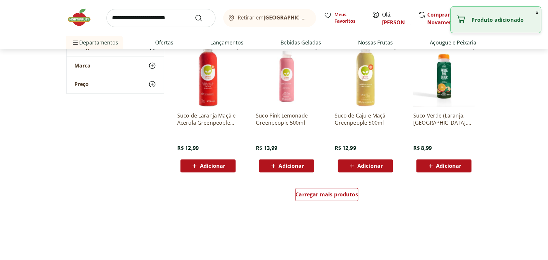
scroll to position [365, 0]
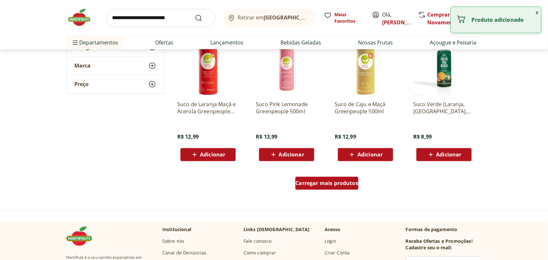
click at [346, 182] on span "Carregar mais produtos" at bounding box center [327, 183] width 63 height 5
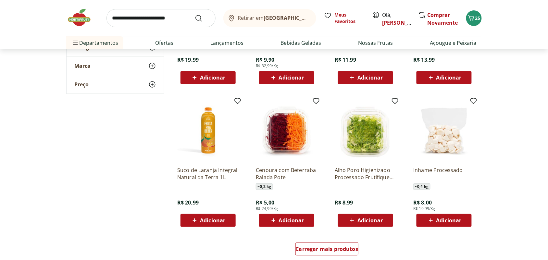
scroll to position [730, 0]
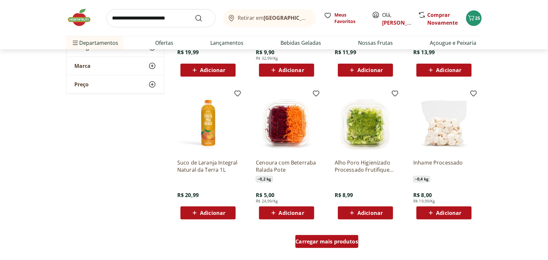
click at [329, 239] on span "Carregar mais produtos" at bounding box center [327, 241] width 63 height 5
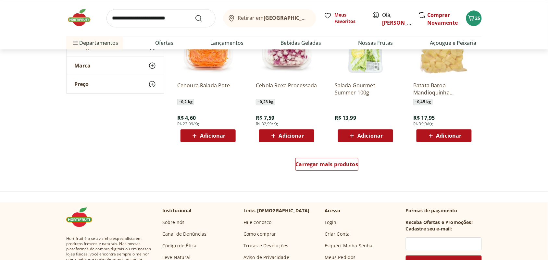
scroll to position [1257, 0]
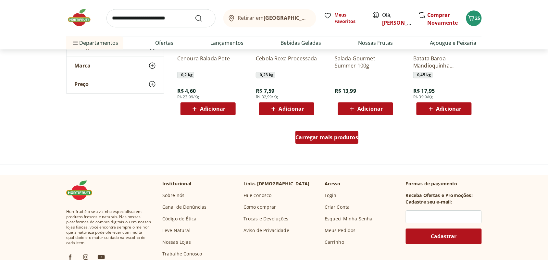
click at [311, 137] on span "Carregar mais produtos" at bounding box center [327, 137] width 63 height 5
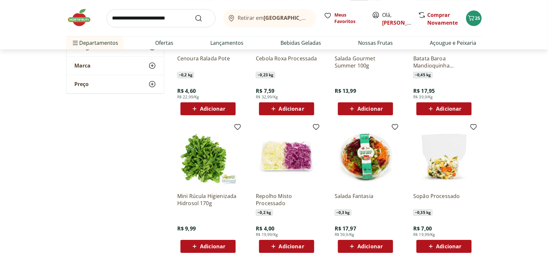
click at [348, 160] on img at bounding box center [366, 157] width 62 height 62
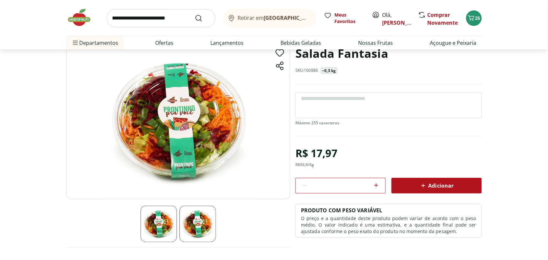
scroll to position [41, 0]
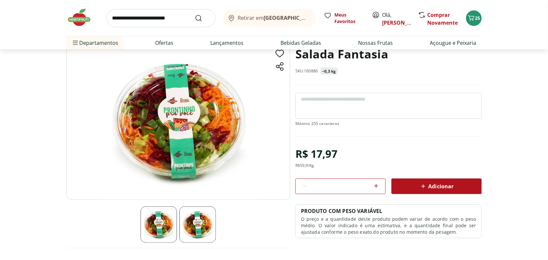
click at [184, 150] on img at bounding box center [178, 121] width 224 height 157
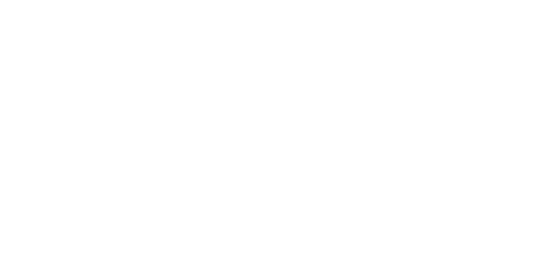
select select "**********"
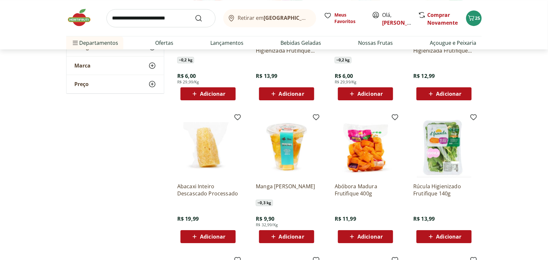
scroll to position [568, 0]
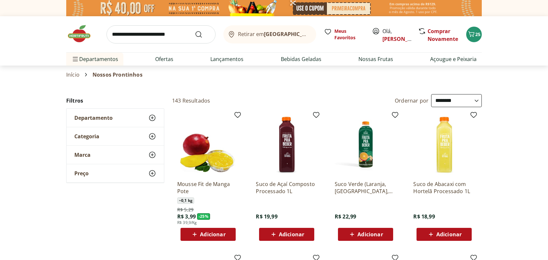
select select "**********"
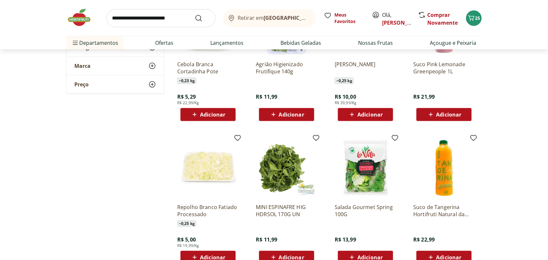
scroll to position [1541, 0]
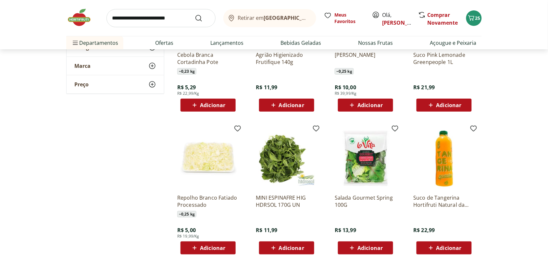
click at [359, 171] on img at bounding box center [366, 158] width 62 height 62
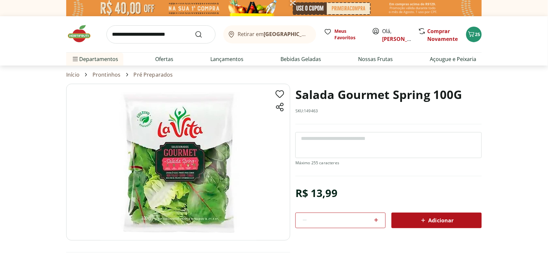
click at [434, 219] on span "Adicionar" at bounding box center [436, 220] width 34 height 8
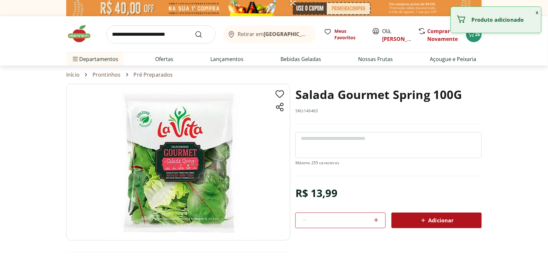
select select "**********"
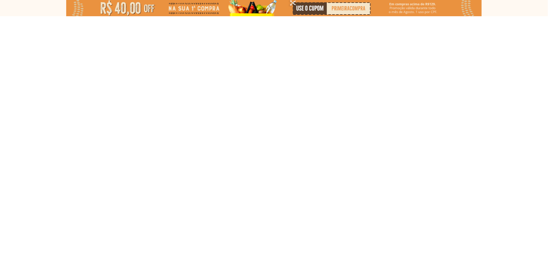
type input "*"
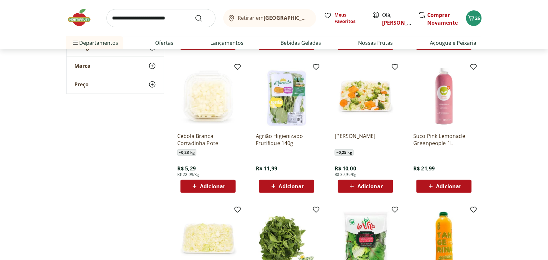
scroll to position [1622, 0]
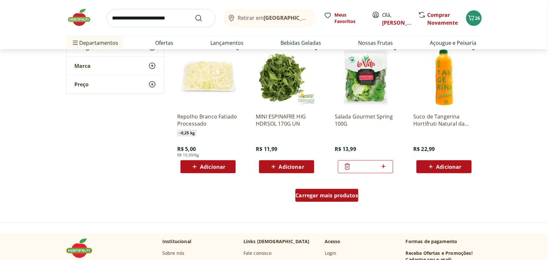
click at [335, 190] on div "Carregar mais produtos" at bounding box center [326, 195] width 63 height 13
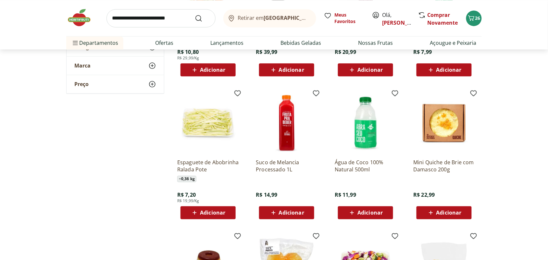
scroll to position [1866, 0]
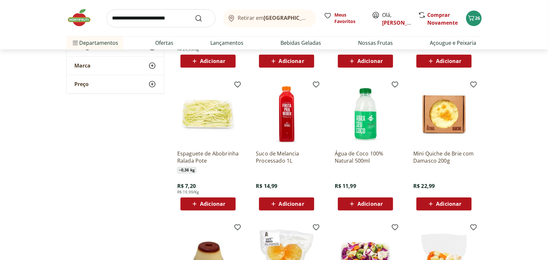
click at [198, 202] on icon at bounding box center [194, 204] width 8 height 8
click at [476, 19] on span "27" at bounding box center [477, 18] width 5 height 6
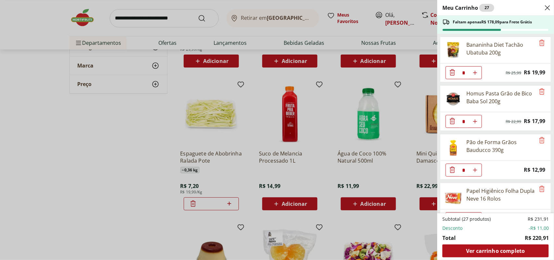
click at [223, 177] on div "Meu Carrinho 27 Faltam apenas R$ 178,09 para Frete Grátis Bananinha Diet Tachão…" at bounding box center [277, 130] width 554 height 260
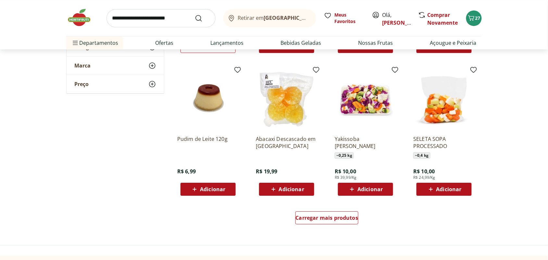
scroll to position [2028, 0]
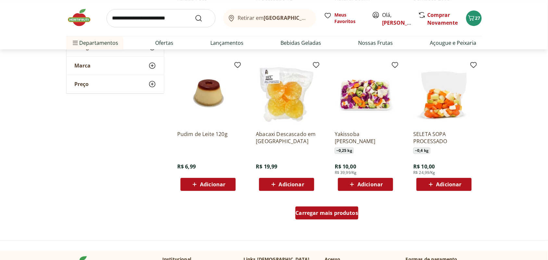
click at [309, 210] on span "Carregar mais produtos" at bounding box center [327, 212] width 63 height 5
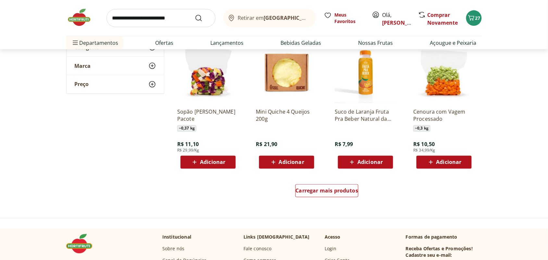
scroll to position [2474, 0]
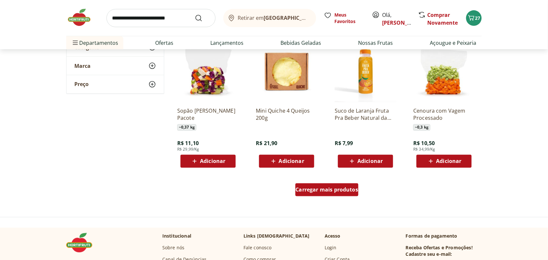
click at [338, 190] on span "Carregar mais produtos" at bounding box center [327, 189] width 63 height 5
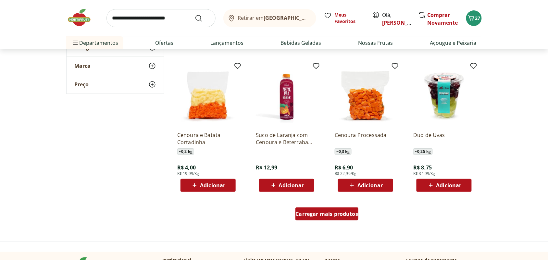
scroll to position [2920, 0]
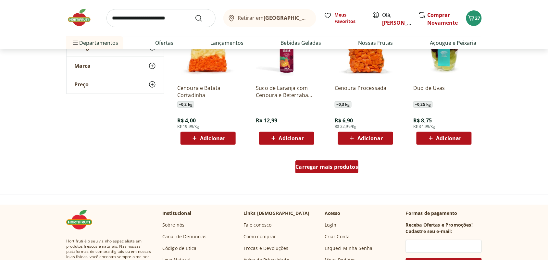
click at [338, 166] on span "Carregar mais produtos" at bounding box center [327, 166] width 63 height 5
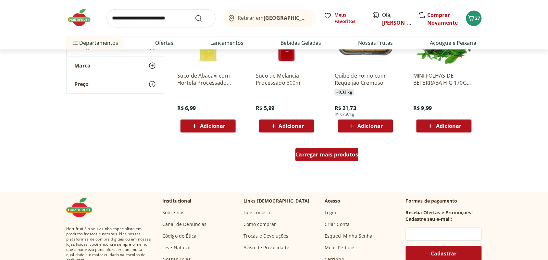
scroll to position [3367, 0]
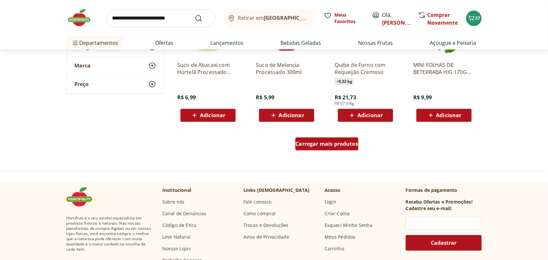
click at [342, 145] on span "Carregar mais produtos" at bounding box center [327, 143] width 63 height 5
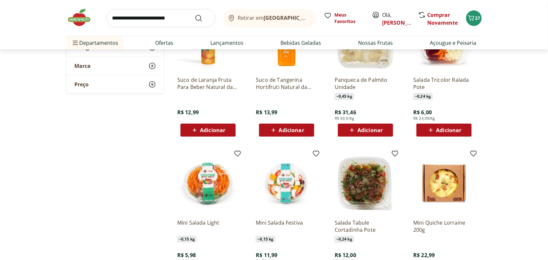
scroll to position [3651, 0]
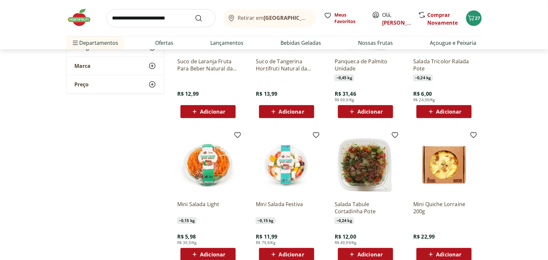
click at [287, 162] on img at bounding box center [287, 165] width 62 height 62
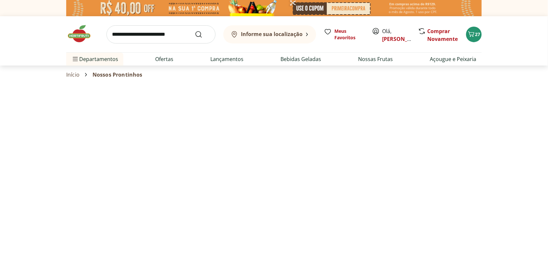
select select "**********"
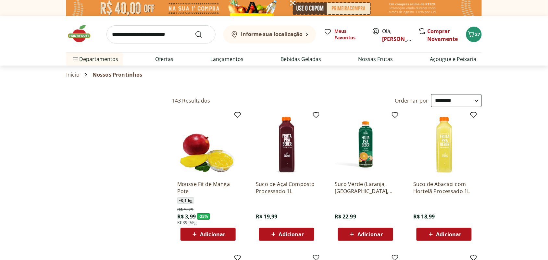
type input "*"
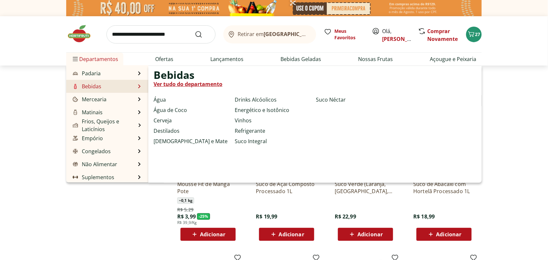
scroll to position [65, 0]
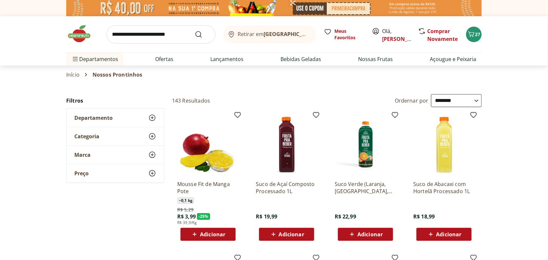
click at [179, 202] on span "~ 0,1 kg" at bounding box center [185, 200] width 17 height 6
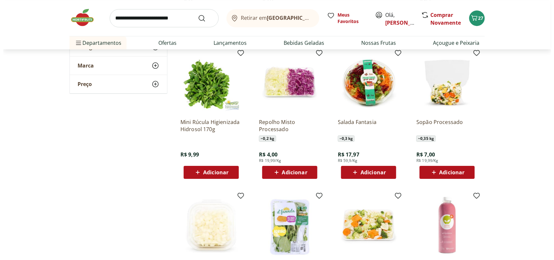
scroll to position [1339, 0]
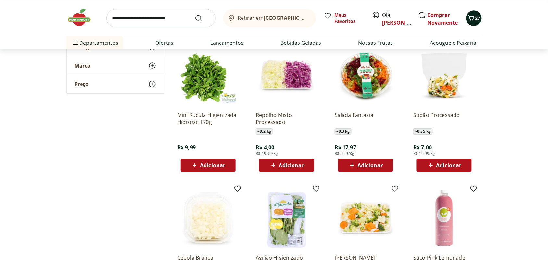
click at [476, 15] on span "27" at bounding box center [477, 18] width 5 height 6
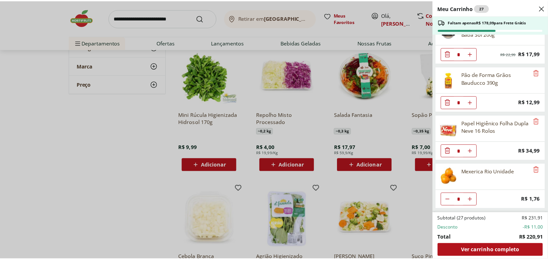
scroll to position [81, 0]
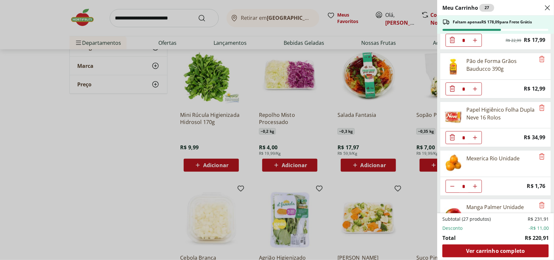
click at [142, 16] on div "Meu Carrinho 27 Faltam apenas R$ 178,09 para Frete Grátis Bananinha Diet Tachão…" at bounding box center [277, 130] width 554 height 260
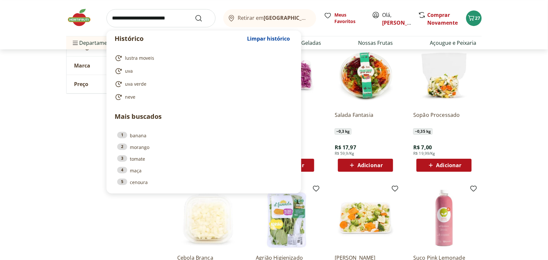
drag, startPoint x: 142, startPoint y: 18, endPoint x: 140, endPoint y: -35, distance: 53.6
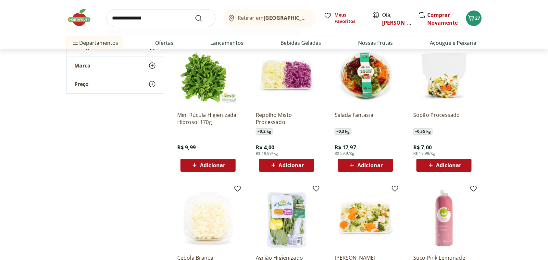
type input "**********"
click at [195, 14] on button "Submit Search" at bounding box center [203, 18] width 16 height 8
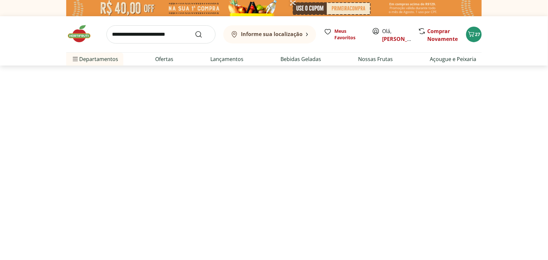
select select "**********"
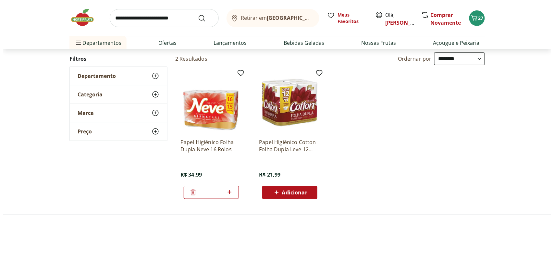
scroll to position [81, 0]
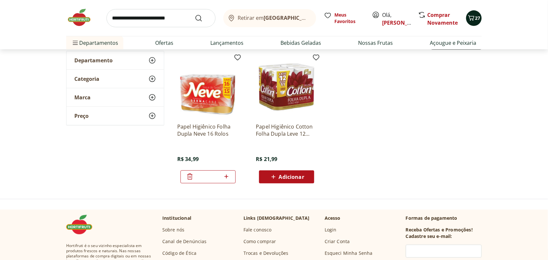
click at [471, 18] on icon "Carrinho" at bounding box center [471, 18] width 8 height 8
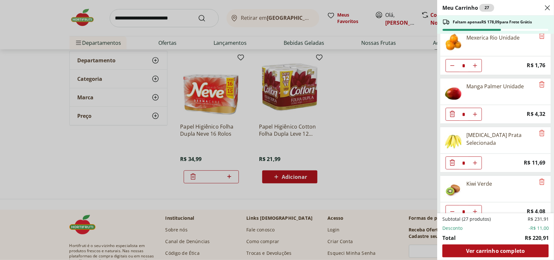
scroll to position [203, 0]
click at [538, 85] on icon "Remove" at bounding box center [542, 84] width 8 height 8
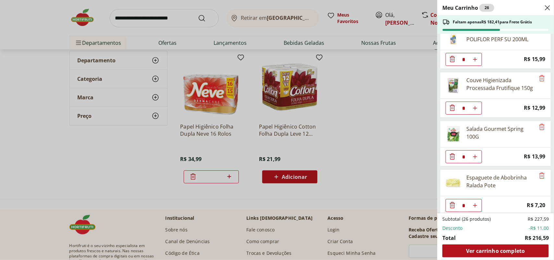
scroll to position [560, 0]
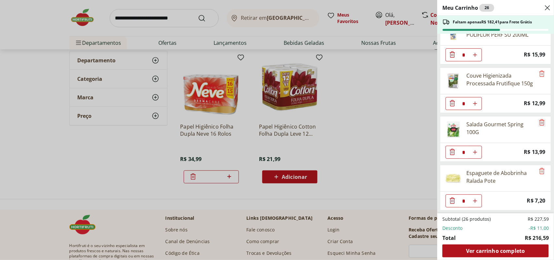
click at [539, 120] on icon "Remove" at bounding box center [542, 122] width 8 height 8
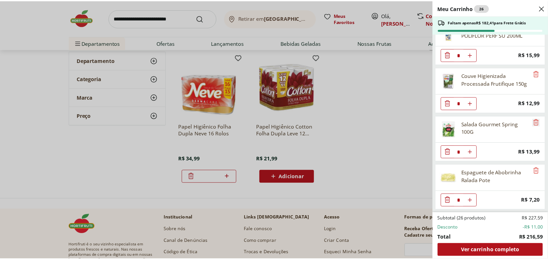
scroll to position [511, 0]
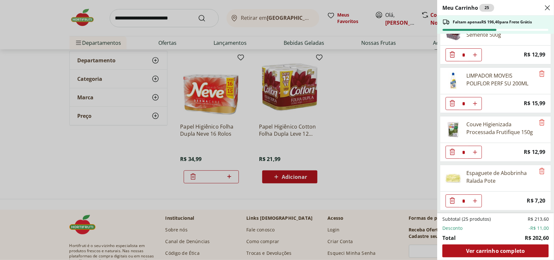
click at [365, 151] on div "Meu Carrinho 25 Faltam apenas R$ 196,40 para Frete Grátis Bananinha Diet Tachão…" at bounding box center [277, 130] width 554 height 260
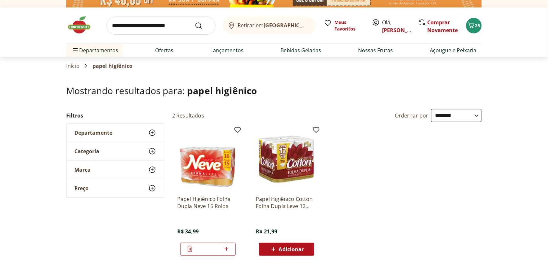
scroll to position [0, 0]
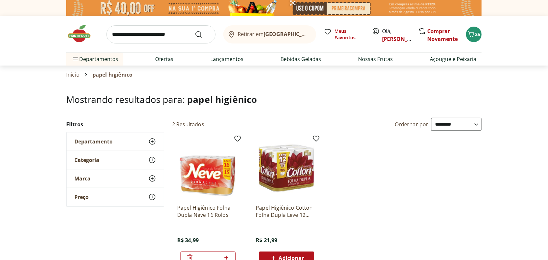
click at [81, 35] on img at bounding box center [82, 33] width 32 height 19
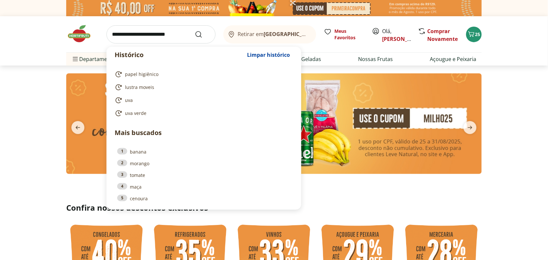
click at [178, 36] on input "search" at bounding box center [160, 34] width 109 height 18
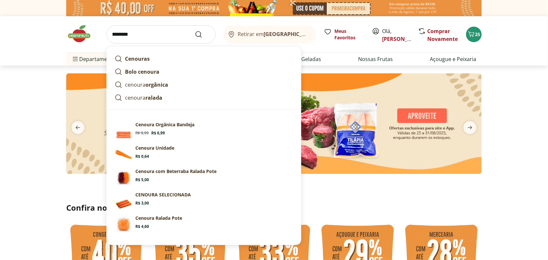
type input "*******"
click at [195, 31] on button "Submit Search" at bounding box center [203, 35] width 16 height 8
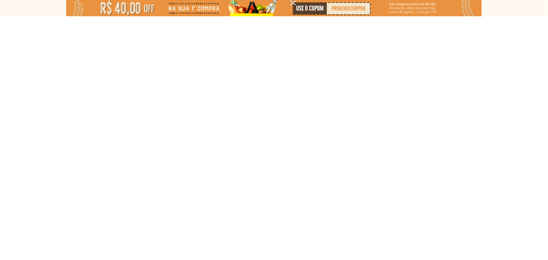
select select "**********"
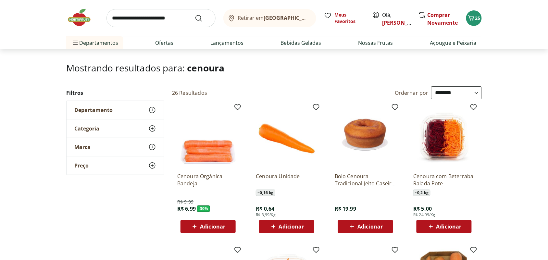
scroll to position [41, 0]
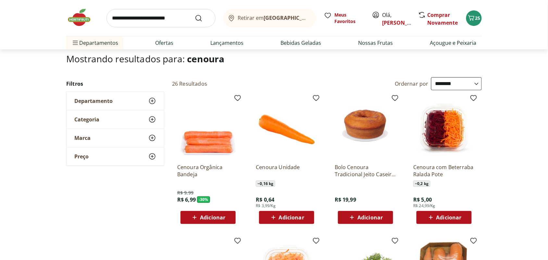
click at [294, 215] on span "Adicionar" at bounding box center [291, 217] width 25 height 5
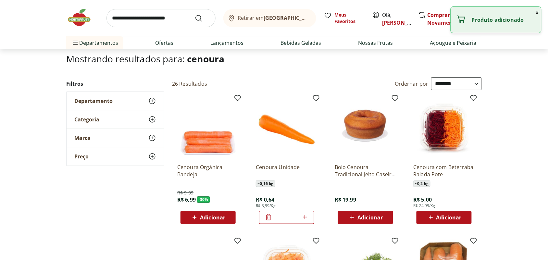
click at [304, 216] on icon at bounding box center [305, 217] width 8 height 8
type input "*"
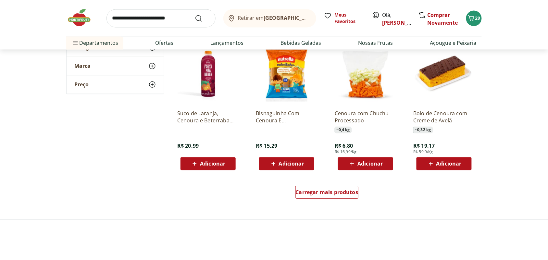
scroll to position [406, 0]
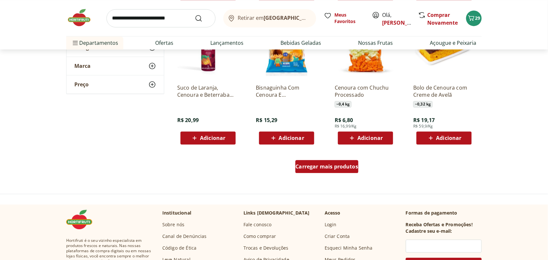
click at [315, 165] on span "Carregar mais produtos" at bounding box center [327, 166] width 63 height 5
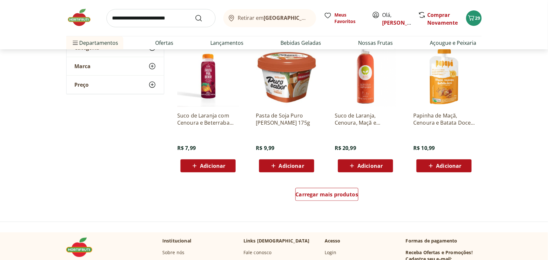
scroll to position [811, 0]
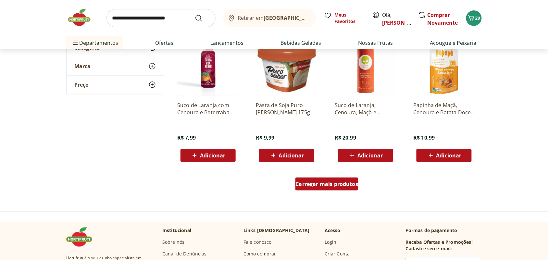
click at [312, 181] on span "Carregar mais produtos" at bounding box center [327, 183] width 63 height 5
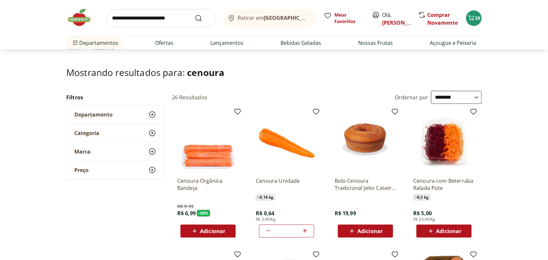
scroll to position [0, 0]
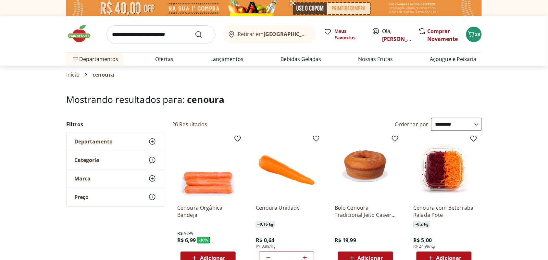
click at [164, 36] on input "search" at bounding box center [160, 34] width 109 height 18
type input "*****"
click at [195, 31] on button "Submit Search" at bounding box center [203, 35] width 16 height 8
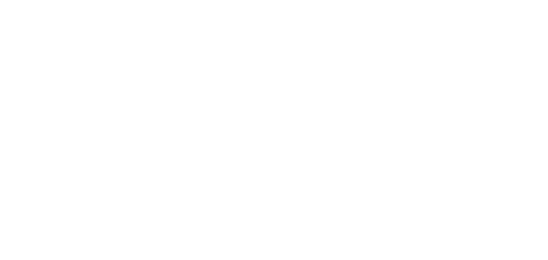
select select "**********"
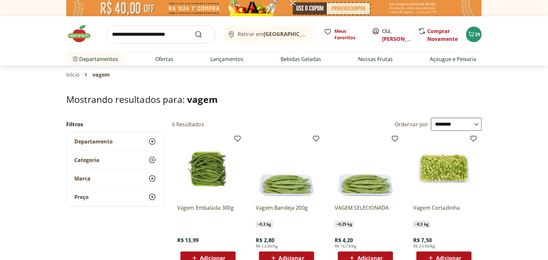
click at [355, 252] on div "Adicionar" at bounding box center [365, 258] width 45 height 12
click at [474, 35] on icon "Carrinho" at bounding box center [471, 34] width 8 height 8
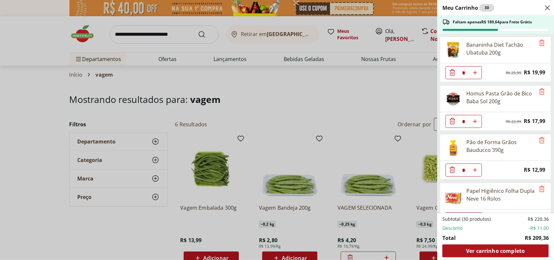
drag, startPoint x: 343, startPoint y: 98, endPoint x: 343, endPoint y: 95, distance: 3.3
click at [343, 96] on div "Meu Carrinho 30 Faltam apenas R$ 189,64 para Frete Grátis Bananinha Diet Tachão…" at bounding box center [277, 130] width 554 height 260
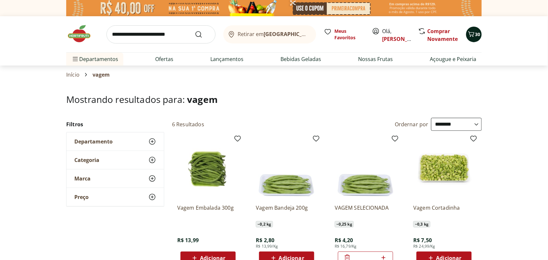
click at [478, 34] on span "30" at bounding box center [477, 34] width 5 height 6
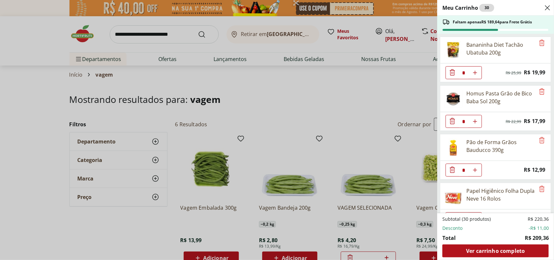
click at [163, 33] on div "Meu Carrinho 30 Faltam apenas R$ 189,64 para Frete Grátis Bananinha Diet Tachão…" at bounding box center [277, 130] width 554 height 260
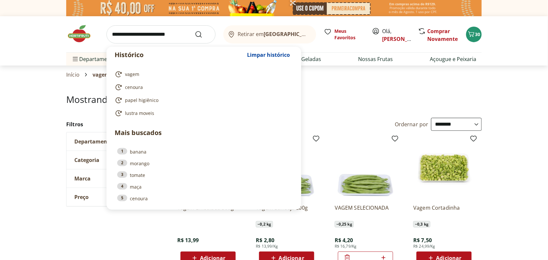
click at [158, 35] on input "search" at bounding box center [160, 34] width 109 height 18
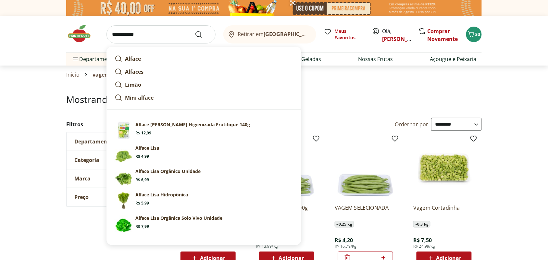
type input "**********"
click at [195, 31] on button "Submit Search" at bounding box center [203, 35] width 16 height 8
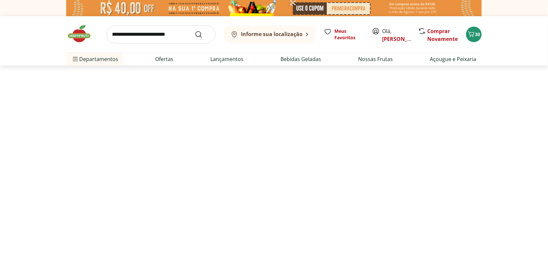
select select "**********"
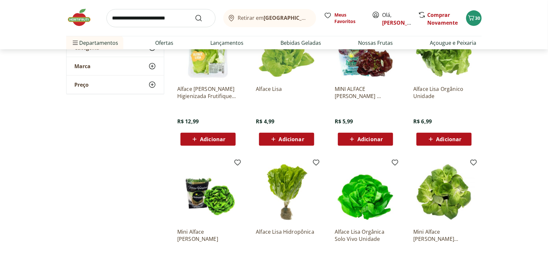
scroll to position [122, 0]
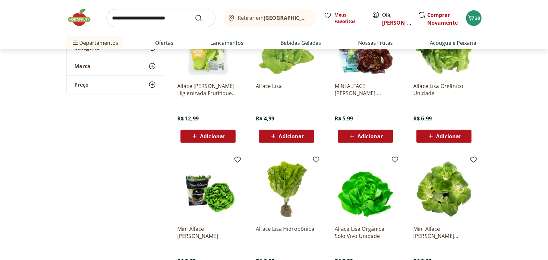
click at [287, 138] on span "Adicionar" at bounding box center [291, 136] width 25 height 5
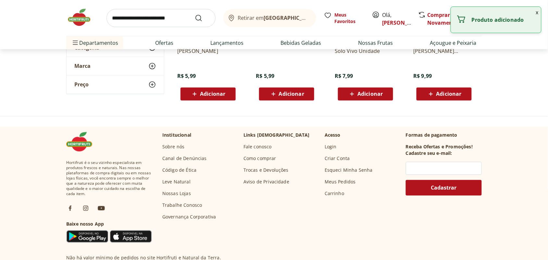
scroll to position [365, 0]
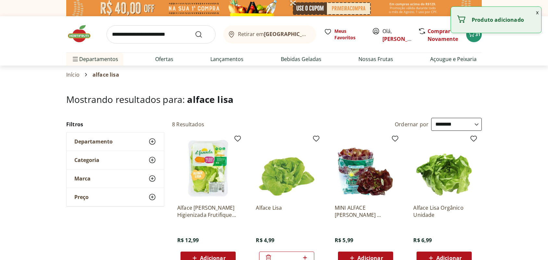
select select "**********"
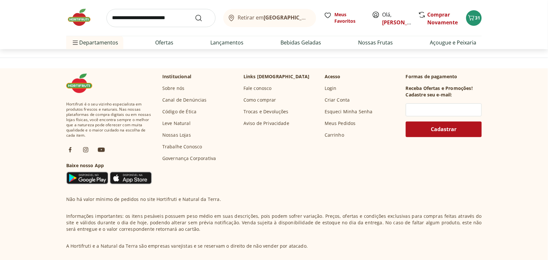
click at [164, 14] on input "search" at bounding box center [160, 18] width 109 height 18
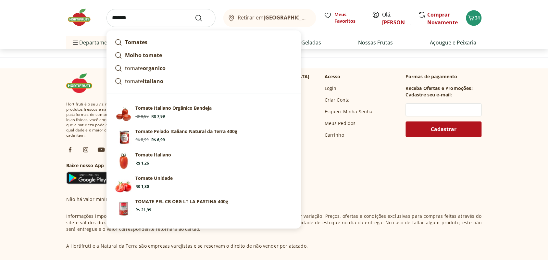
type input "******"
click at [195, 14] on button "Submit Search" at bounding box center [203, 18] width 16 height 8
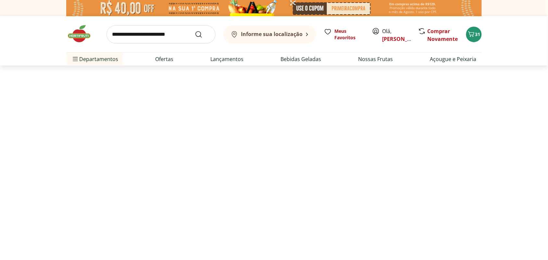
select select "**********"
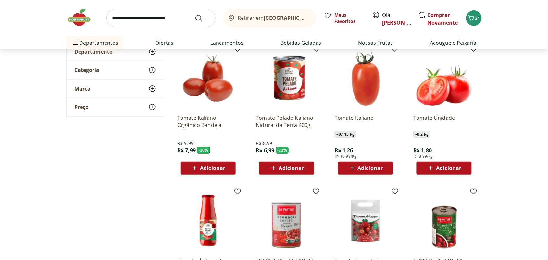
scroll to position [122, 0]
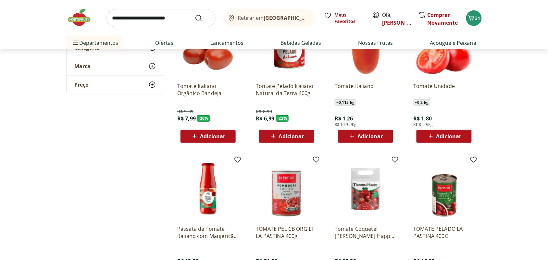
click at [431, 136] on icon at bounding box center [431, 136] width 4 height 4
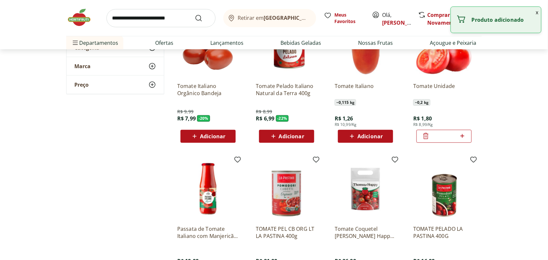
click at [463, 135] on icon at bounding box center [462, 136] width 8 height 8
type input "*"
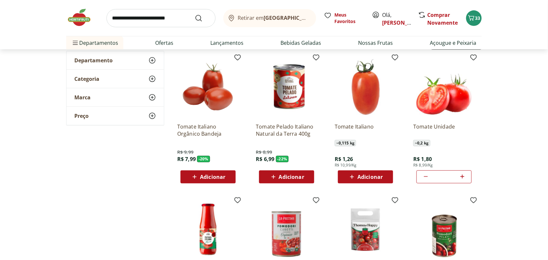
scroll to position [0, 0]
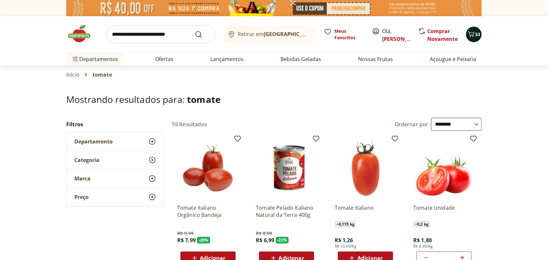
click at [477, 30] on button "33" at bounding box center [474, 35] width 16 height 16
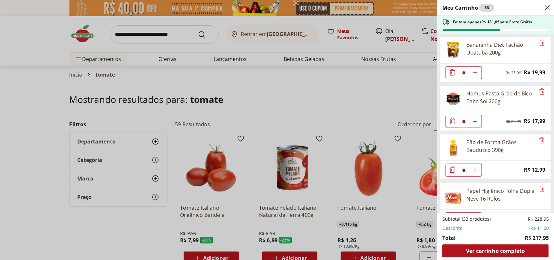
click at [184, 33] on div "Meu Carrinho 33 Faltam apenas R$ 181,05 para Frete Grátis Bananinha Diet Tachão…" at bounding box center [277, 130] width 554 height 260
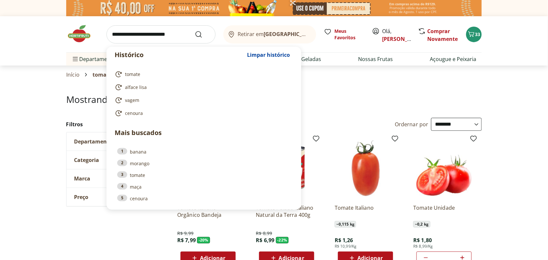
click at [184, 33] on input "search" at bounding box center [160, 34] width 109 height 18
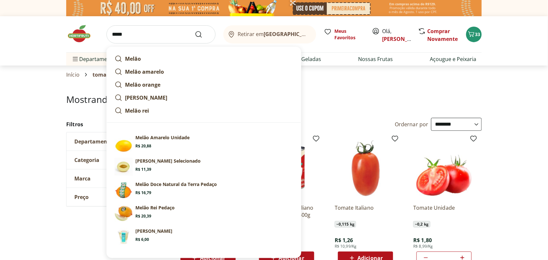
type input "*****"
click at [195, 31] on button "Submit Search" at bounding box center [203, 35] width 16 height 8
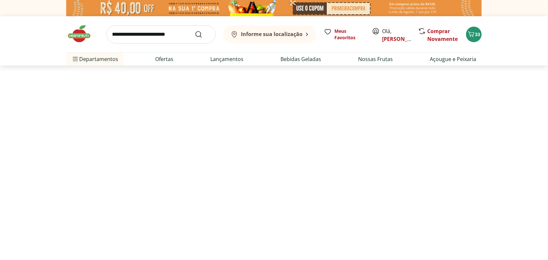
select select "**********"
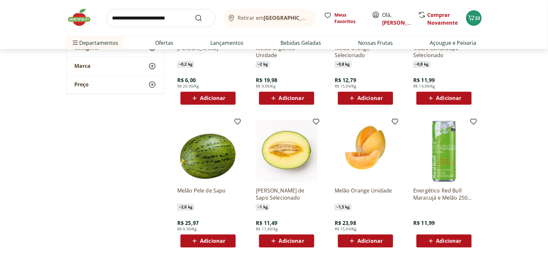
scroll to position [406, 0]
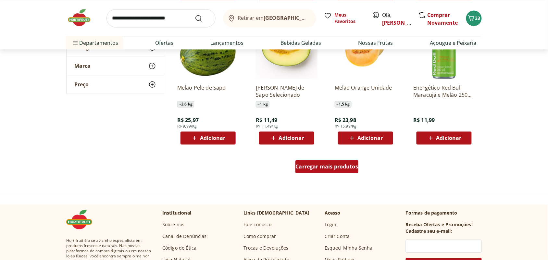
click at [321, 166] on span "Carregar mais produtos" at bounding box center [327, 166] width 63 height 5
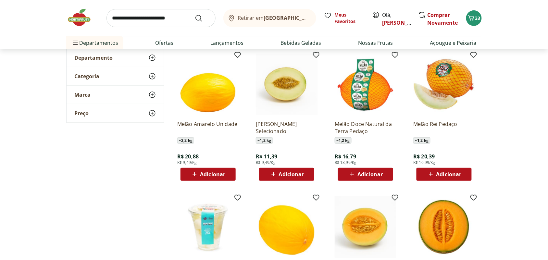
scroll to position [41, 0]
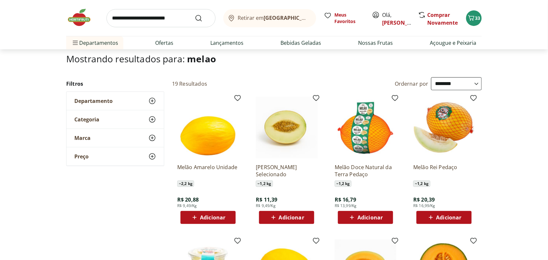
click at [362, 218] on span "Adicionar" at bounding box center [369, 217] width 25 height 5
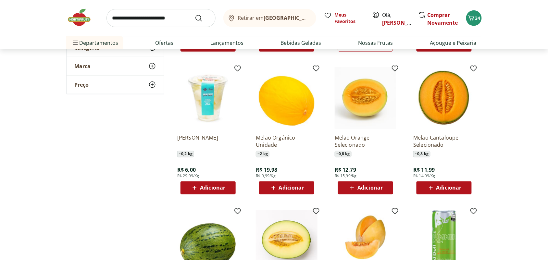
scroll to position [203, 0]
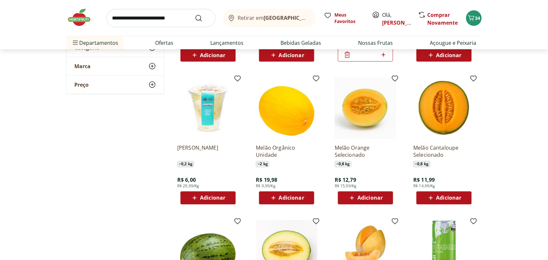
click at [436, 199] on span "Adicionar" at bounding box center [448, 197] width 25 height 5
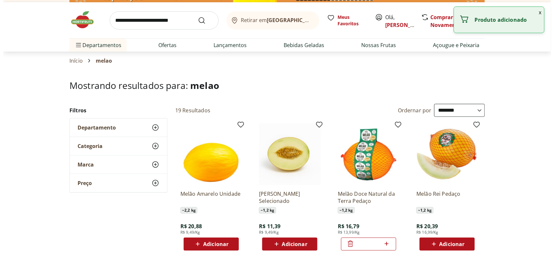
scroll to position [0, 0]
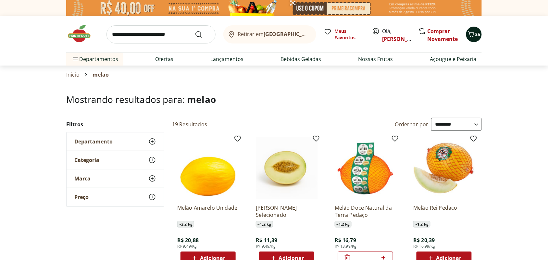
click at [471, 35] on icon "Carrinho" at bounding box center [471, 34] width 8 height 8
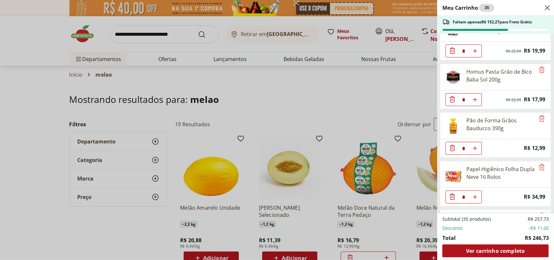
scroll to position [41, 0]
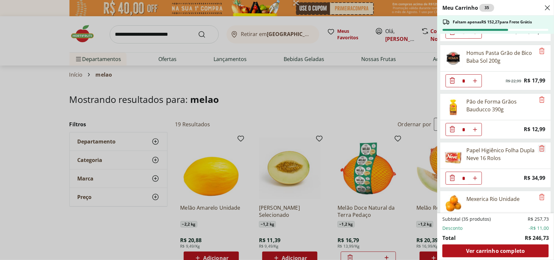
click at [539, 151] on icon "Remove" at bounding box center [541, 148] width 5 height 6
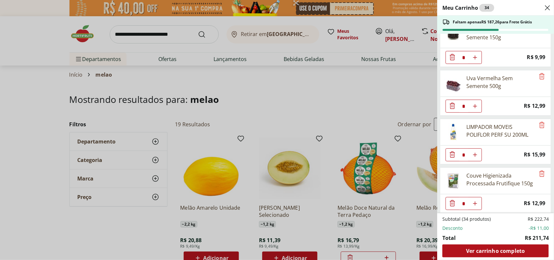
scroll to position [406, 0]
click at [540, 127] on icon "Remove" at bounding box center [541, 124] width 5 height 6
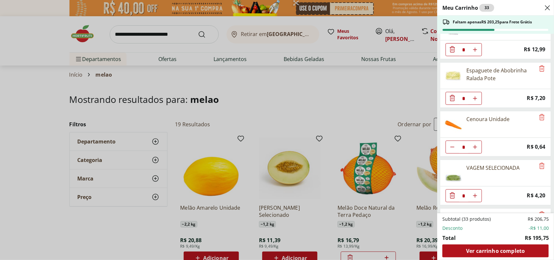
scroll to position [527, 0]
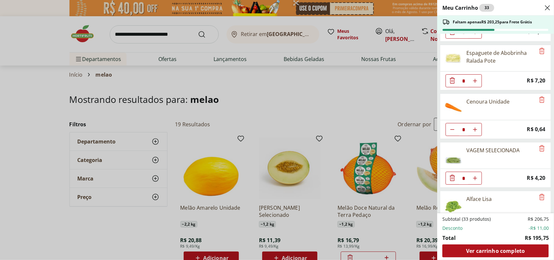
type input "*"
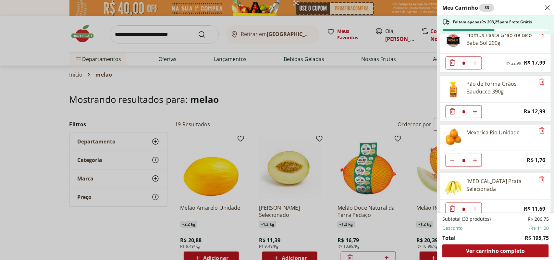
scroll to position [0, 0]
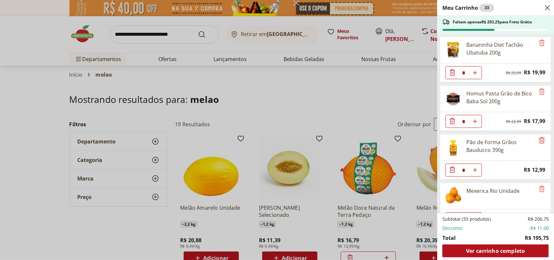
click at [539, 144] on icon "Remove" at bounding box center [542, 140] width 8 height 8
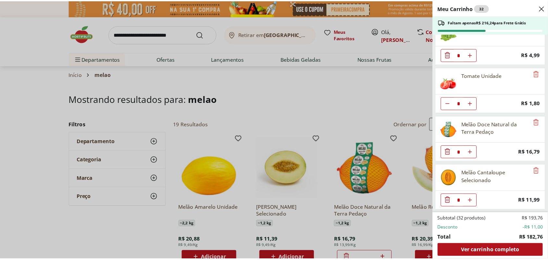
scroll to position [658, 0]
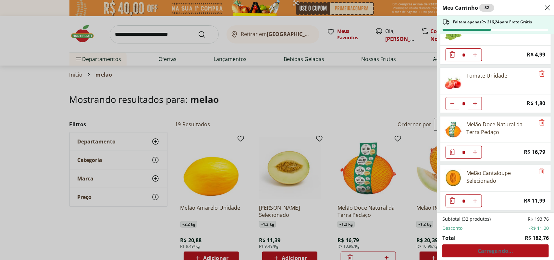
click at [252, 96] on div "Meu Carrinho 32 Faltam apenas R$ 216,24 para Frete Grátis Bananinha Diet Tachão…" at bounding box center [277, 130] width 554 height 260
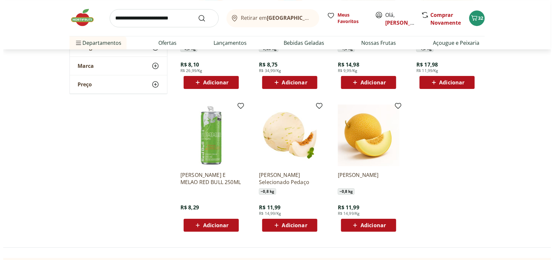
scroll to position [608, 0]
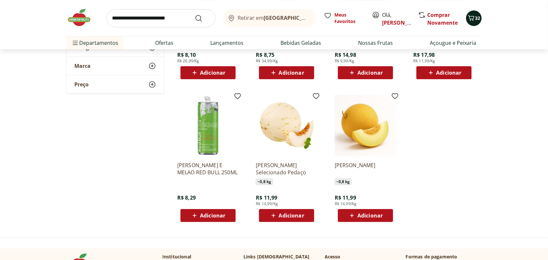
click at [476, 17] on span "32" at bounding box center [477, 18] width 5 height 6
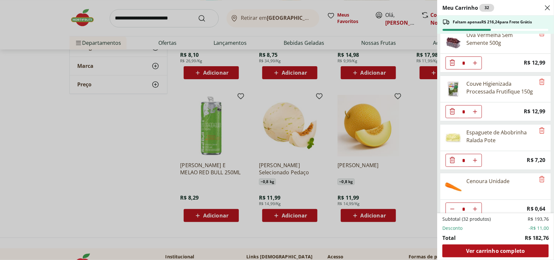
scroll to position [406, 0]
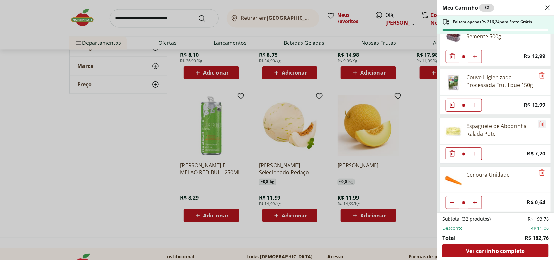
click at [539, 128] on icon "Remove" at bounding box center [542, 124] width 8 height 8
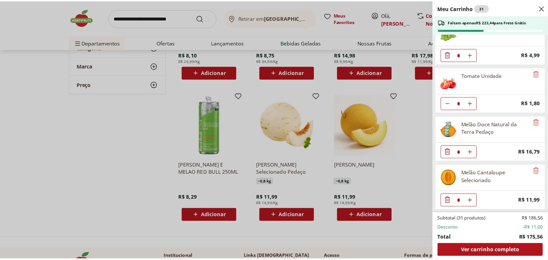
scroll to position [609, 0]
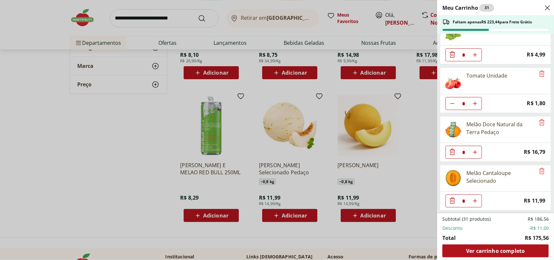
click at [419, 157] on div "Meu Carrinho 31 Faltam apenas R$ 223,44 para Frete Grátis Bananinha Diet Tachão…" at bounding box center [277, 130] width 554 height 260
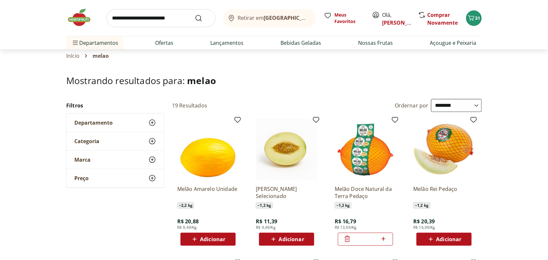
scroll to position [0, 0]
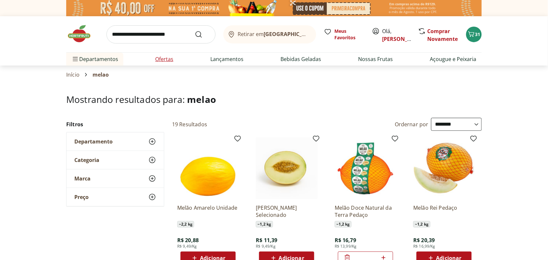
click at [162, 59] on link "Ofertas" at bounding box center [164, 59] width 18 height 8
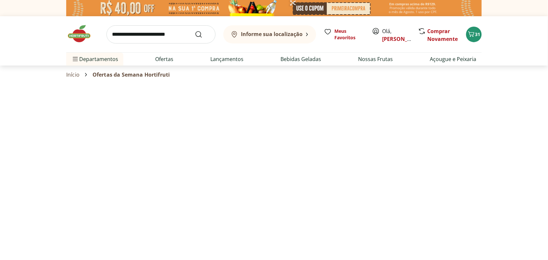
select select "**********"
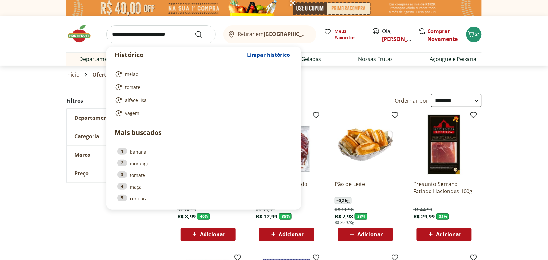
click at [133, 36] on input "search" at bounding box center [160, 34] width 109 height 18
click at [134, 34] on input "search" at bounding box center [160, 34] width 109 height 18
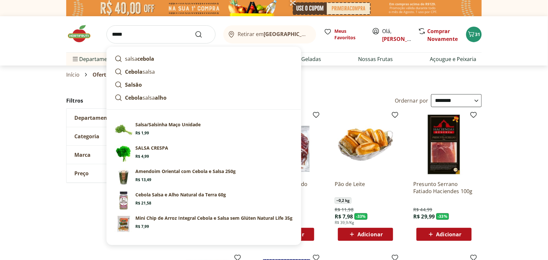
type input "*****"
click at [195, 31] on button "Submit Search" at bounding box center [203, 35] width 16 height 8
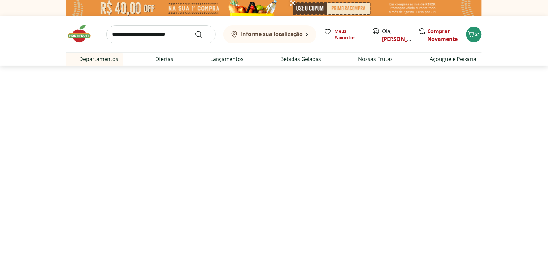
select select "**********"
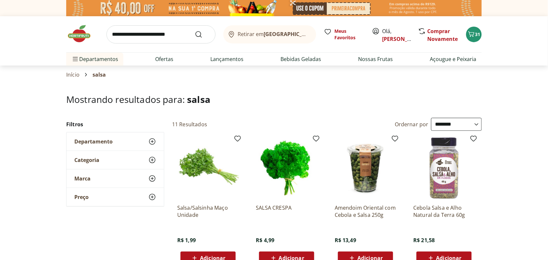
click at [218, 255] on span "Adicionar" at bounding box center [212, 257] width 25 height 5
click at [473, 38] on span "Carrinho" at bounding box center [471, 34] width 8 height 8
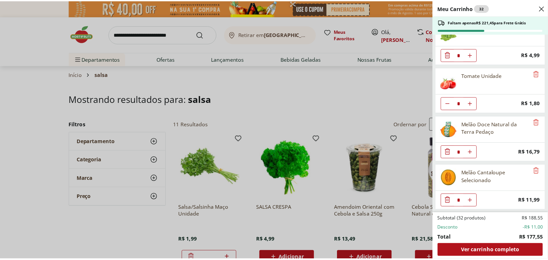
scroll to position [608, 0]
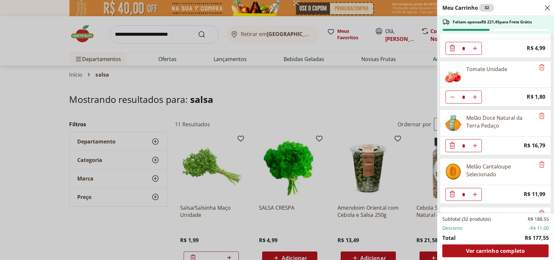
click at [312, 115] on div "Meu Carrinho 32 Faltam apenas R$ 221,45 para Frete Grátis Bananinha Diet Tachão…" at bounding box center [277, 130] width 554 height 260
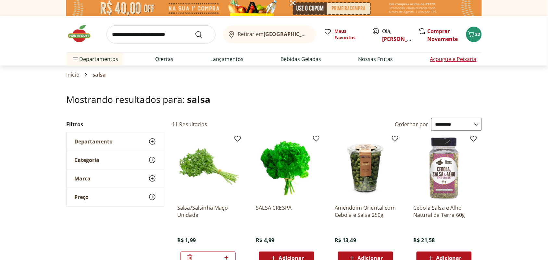
click at [445, 57] on link "Açougue e Peixaria" at bounding box center [453, 59] width 46 height 8
select select "**********"
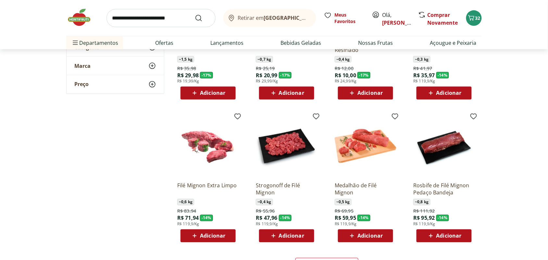
scroll to position [324, 0]
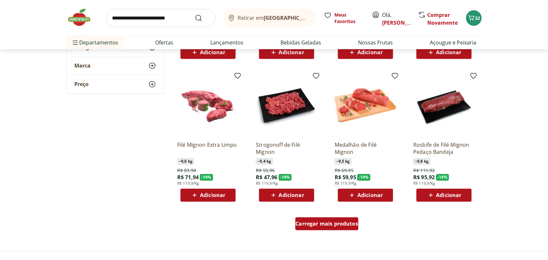
click at [314, 226] on span "Carregar mais produtos" at bounding box center [327, 223] width 63 height 5
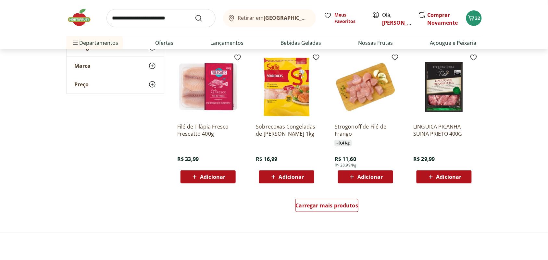
scroll to position [771, 0]
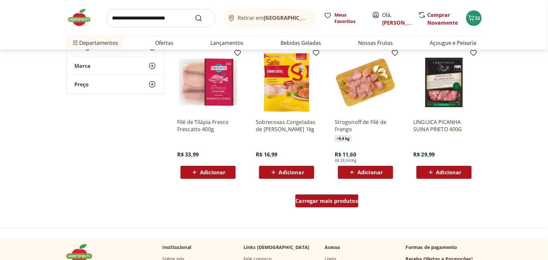
click at [321, 203] on span "Carregar mais produtos" at bounding box center [327, 200] width 63 height 5
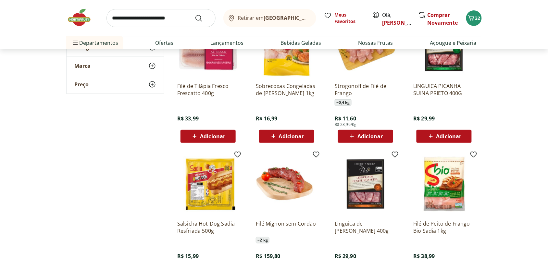
scroll to position [852, 0]
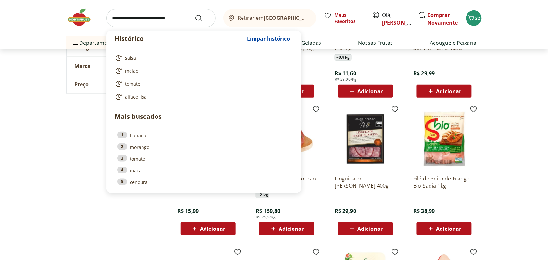
click at [139, 18] on input "search" at bounding box center [160, 18] width 109 height 18
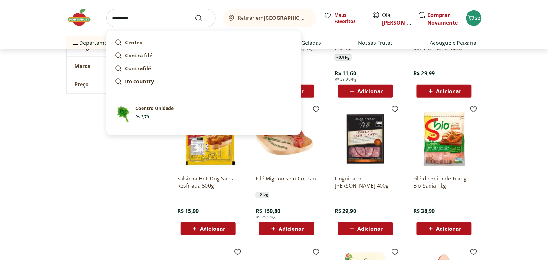
type input "*******"
click at [195, 14] on button "Submit Search" at bounding box center [203, 18] width 16 height 8
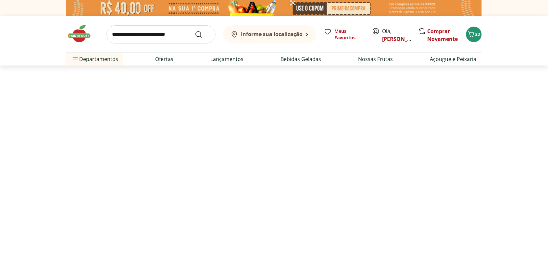
select select "**********"
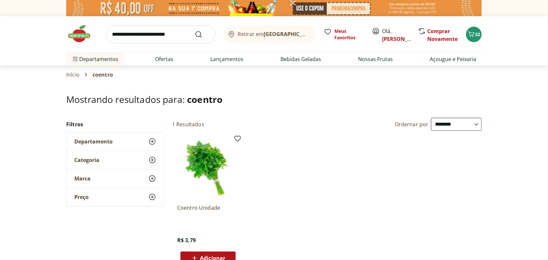
click at [224, 255] on span "Adicionar" at bounding box center [212, 257] width 25 height 5
click at [477, 30] on button "33" at bounding box center [474, 35] width 16 height 16
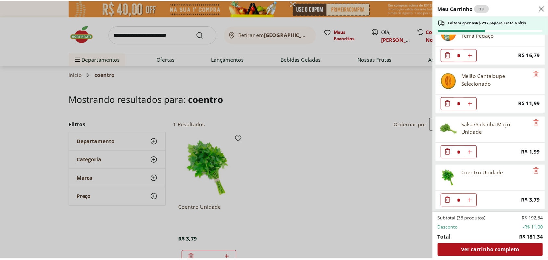
scroll to position [707, 0]
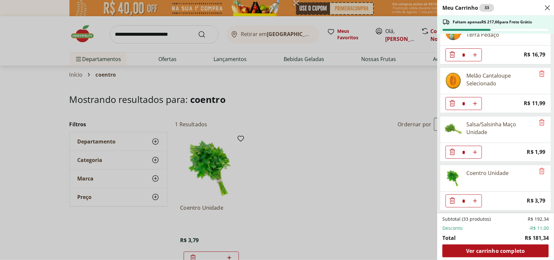
click at [375, 148] on div "Meu Carrinho 33 Faltam apenas R$ 217,66 para Frete Grátis Bananinha Diet Tachão…" at bounding box center [277, 130] width 554 height 260
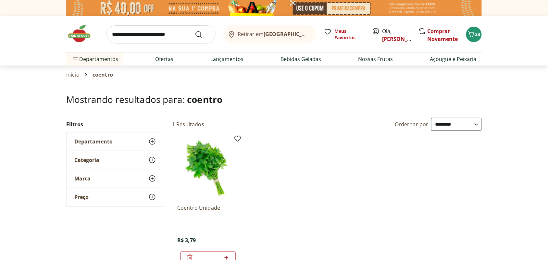
click at [179, 33] on input "search" at bounding box center [160, 34] width 109 height 18
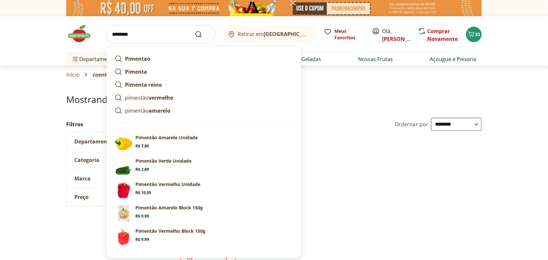
type input "********"
click at [195, 31] on button "Submit Search" at bounding box center [203, 35] width 16 height 8
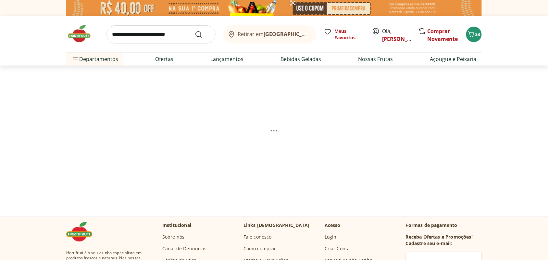
select select "**********"
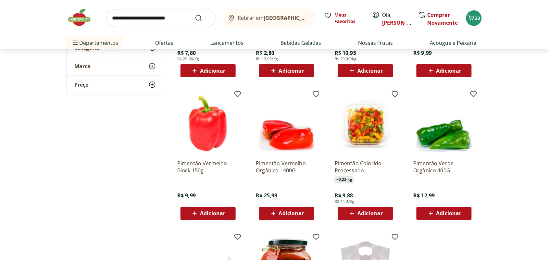
scroll to position [81, 0]
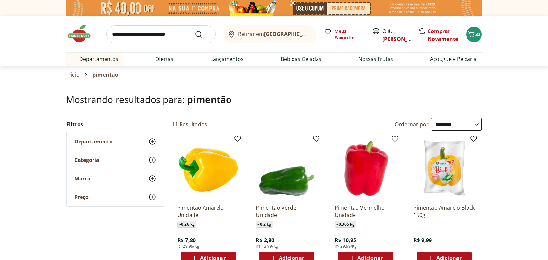
select select "**********"
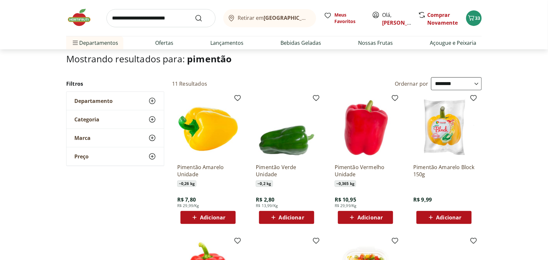
click at [289, 215] on span "Adicionar" at bounding box center [291, 217] width 25 height 5
click at [198, 214] on icon at bounding box center [194, 218] width 8 height 8
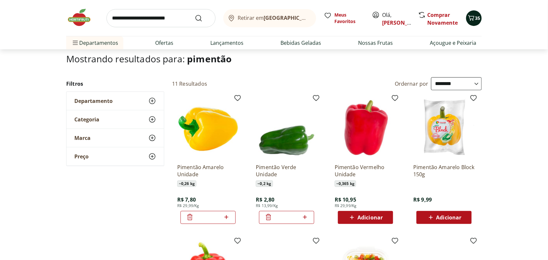
click at [471, 18] on icon "Carrinho" at bounding box center [471, 18] width 6 height 6
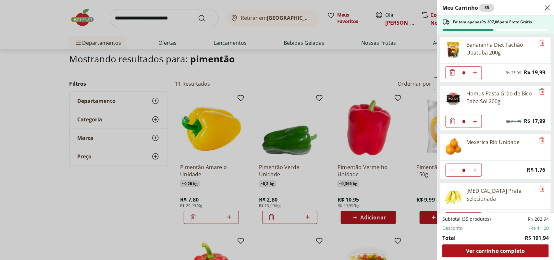
click at [302, 73] on div "Meu Carrinho 35 Faltam apenas R$ 207,06 para Frete Grátis Bananinha Diet Tachão…" at bounding box center [277, 130] width 554 height 260
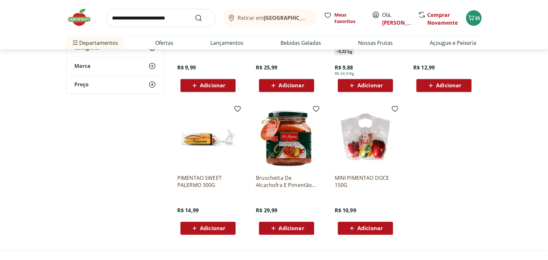
scroll to position [324, 0]
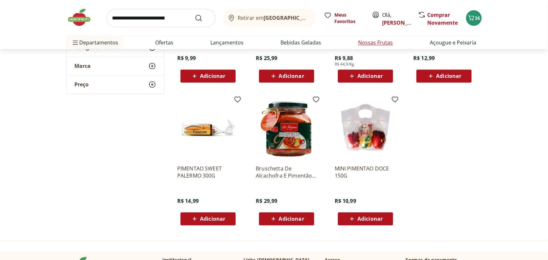
click at [373, 41] on link "Nossas Frutas" at bounding box center [375, 43] width 35 height 8
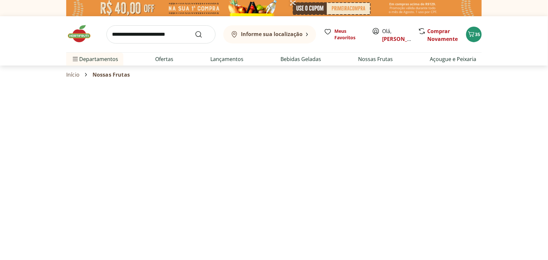
select select "**********"
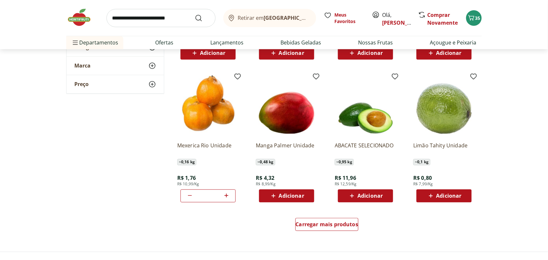
scroll to position [324, 0]
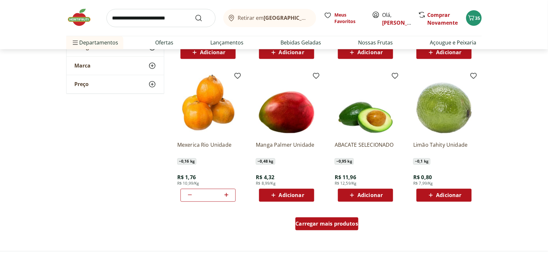
click at [337, 223] on span "Carregar mais produtos" at bounding box center [327, 223] width 63 height 5
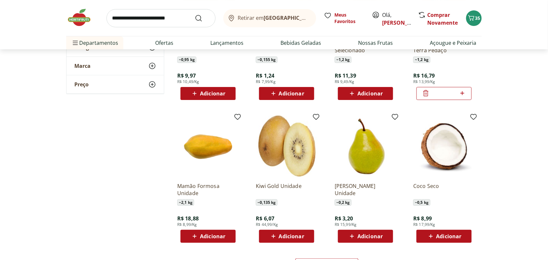
scroll to position [730, 0]
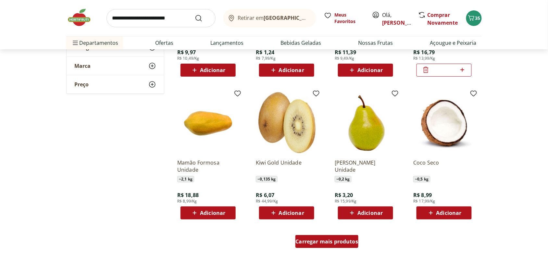
click at [335, 239] on span "Carregar mais produtos" at bounding box center [327, 241] width 63 height 5
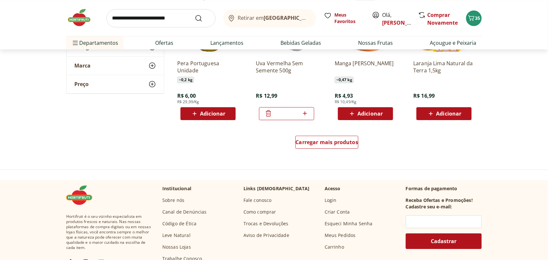
scroll to position [1257, 0]
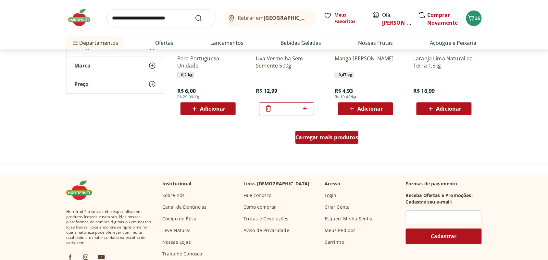
click at [323, 137] on span "Carregar mais produtos" at bounding box center [327, 137] width 63 height 5
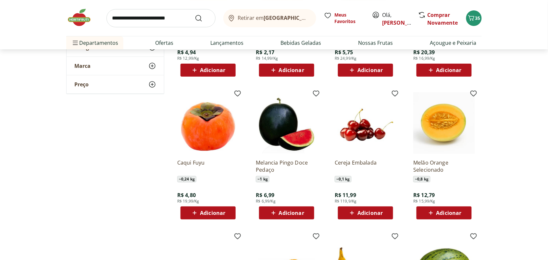
scroll to position [1460, 0]
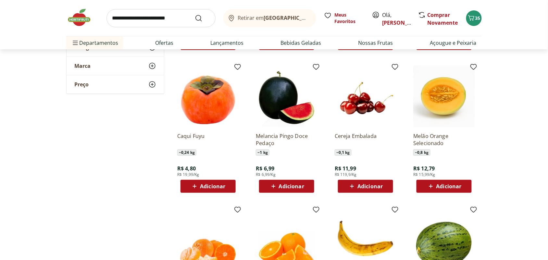
click at [288, 188] on span "Adicionar" at bounding box center [291, 186] width 25 height 5
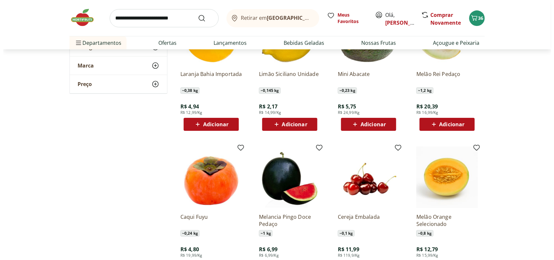
scroll to position [1379, 0]
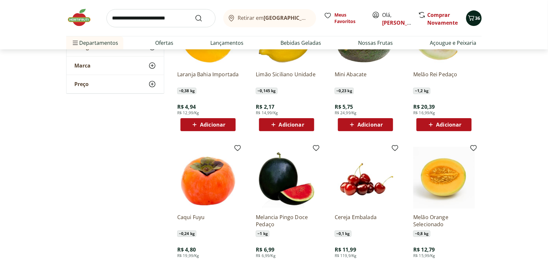
click at [474, 17] on icon "Carrinho" at bounding box center [471, 18] width 8 height 8
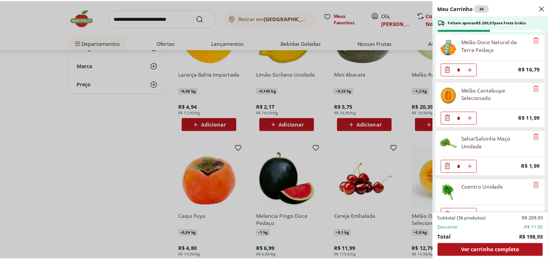
scroll to position [690, 0]
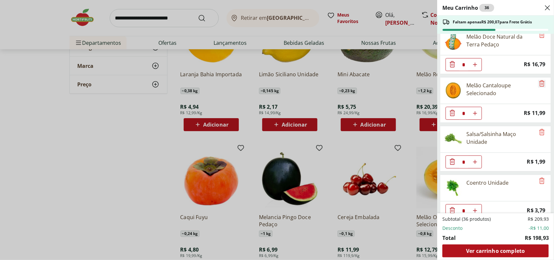
click at [538, 87] on icon "Remove" at bounding box center [542, 84] width 8 height 8
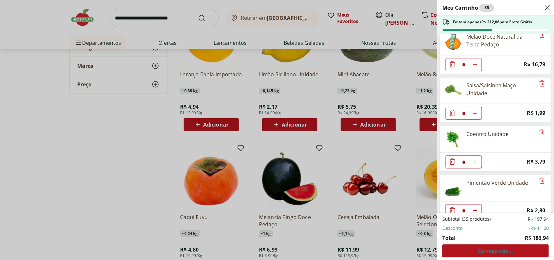
click at [375, 137] on div "Meu Carrinho 35 Faltam apenas R$ 212,06 para Frete Grátis Bananinha Diet Tachão…" at bounding box center [277, 130] width 554 height 260
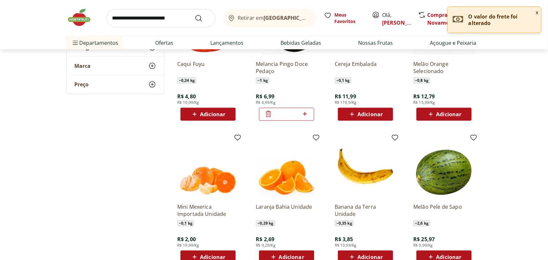
scroll to position [1582, 0]
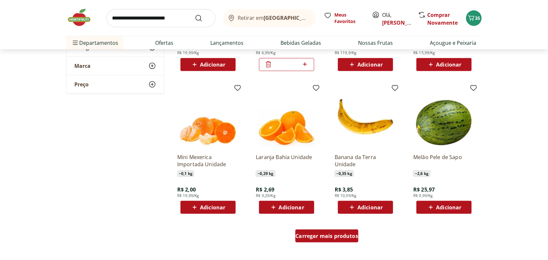
click at [329, 236] on span "Carregar mais produtos" at bounding box center [327, 235] width 63 height 5
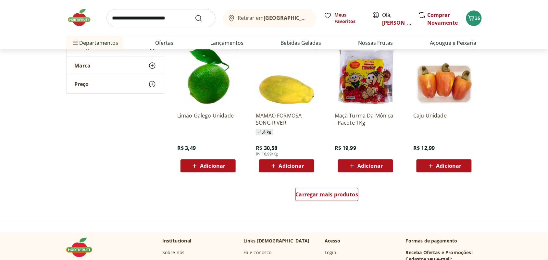
scroll to position [2069, 0]
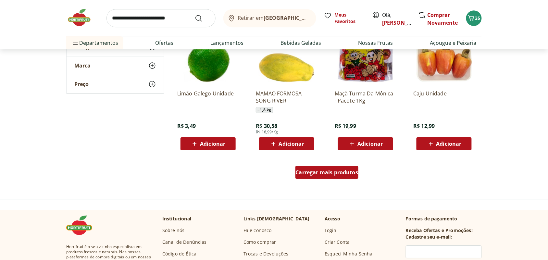
click at [315, 173] on span "Carregar mais produtos" at bounding box center [327, 172] width 63 height 5
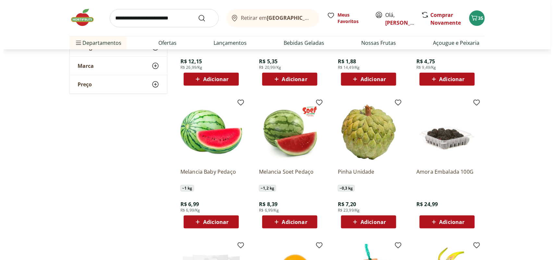
scroll to position [2271, 0]
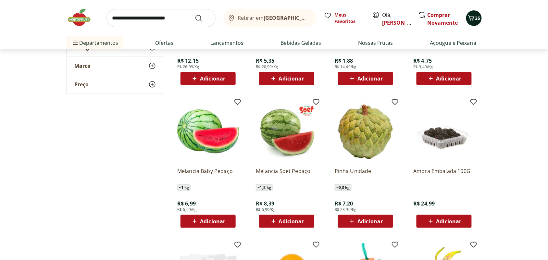
click at [473, 19] on icon "Carrinho" at bounding box center [471, 18] width 8 height 8
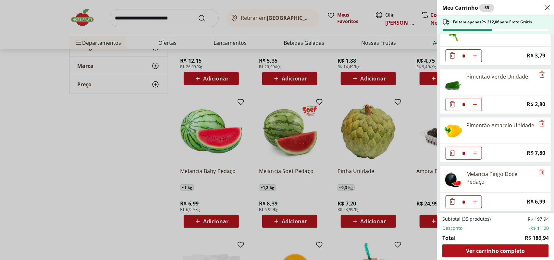
scroll to position [806, 0]
click at [539, 170] on icon "Remove" at bounding box center [542, 171] width 8 height 8
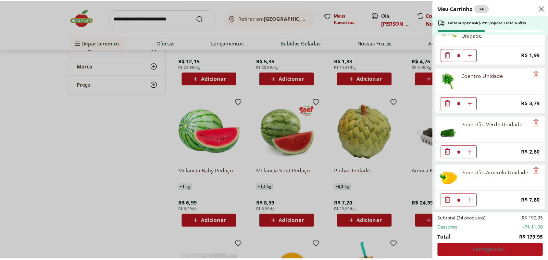
scroll to position [756, 0]
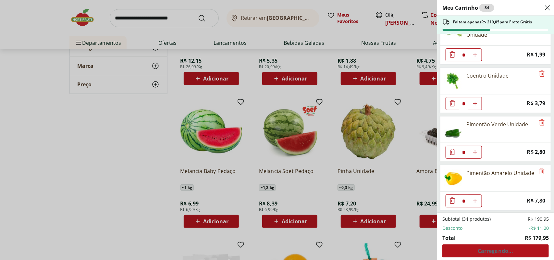
click at [242, 189] on div "Meu Carrinho 34 Faltam apenas R$ 219,05 para Frete Grátis Bananinha Diet Tachão…" at bounding box center [277, 130] width 554 height 260
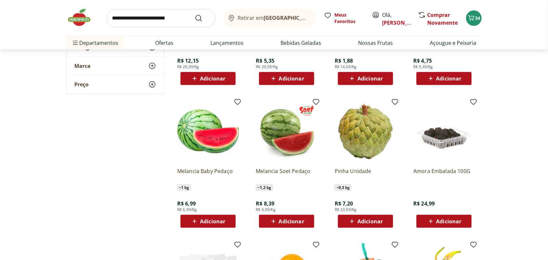
click at [289, 221] on span "Adicionar" at bounding box center [291, 221] width 25 height 5
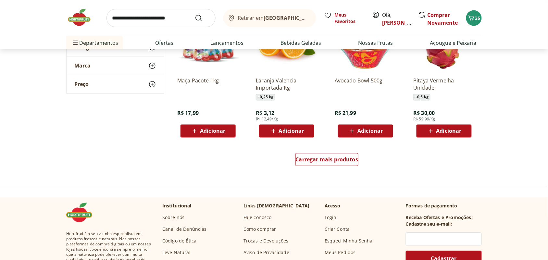
scroll to position [2515, 0]
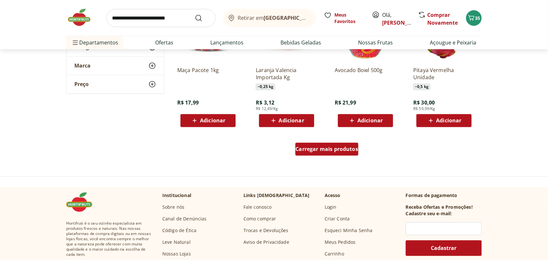
click at [333, 149] on span "Carregar mais produtos" at bounding box center [327, 149] width 63 height 5
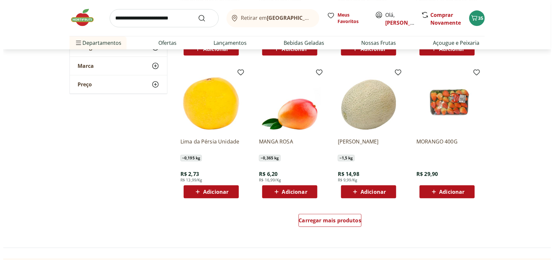
scroll to position [2880, 0]
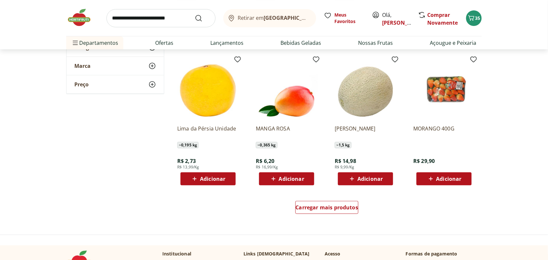
click at [157, 19] on input "search" at bounding box center [160, 18] width 109 height 18
drag, startPoint x: 510, startPoint y: 93, endPoint x: 500, endPoint y: 54, distance: 40.9
click at [472, 19] on icon "Carrinho" at bounding box center [471, 18] width 8 height 8
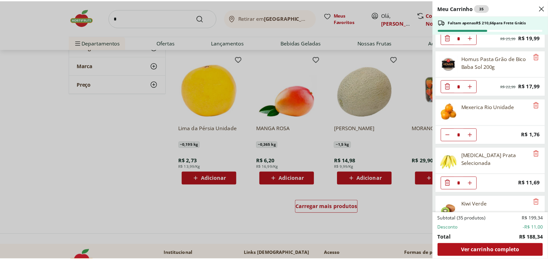
scroll to position [0, 0]
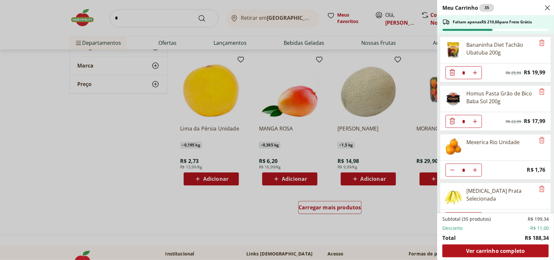
click at [276, 67] on div "Meu Carrinho 35 Faltam apenas R$ 210,66 para Frete Grátis Bananinha Diet Tachão…" at bounding box center [277, 130] width 554 height 260
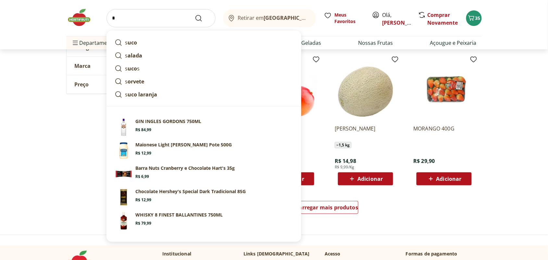
drag, startPoint x: 122, startPoint y: 21, endPoint x: 82, endPoint y: 18, distance: 40.4
click at [82, 18] on div "* s uco s alada s uco s s orvete s uco laranja Sugestões para "s" GIN INGLES GO…" at bounding box center [273, 18] width 415 height 36
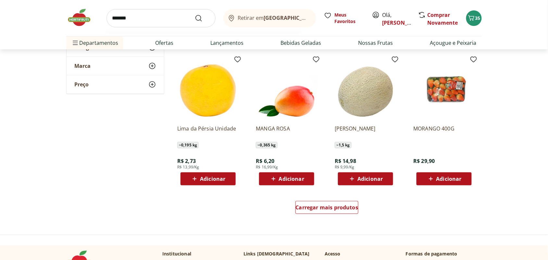
type input "******"
click at [195, 14] on button "Submit Search" at bounding box center [203, 18] width 16 height 8
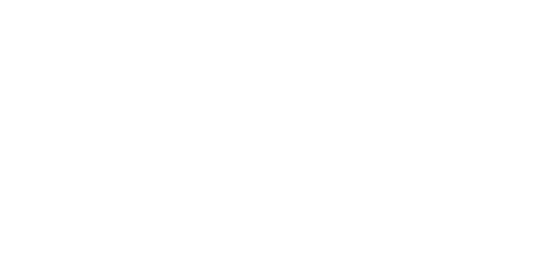
select select "**********"
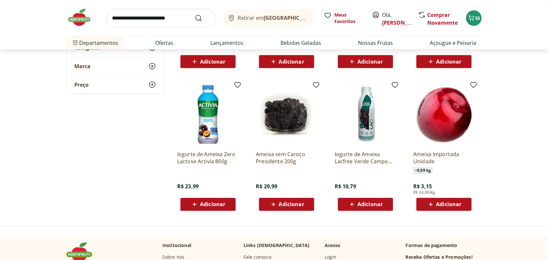
scroll to position [203, 0]
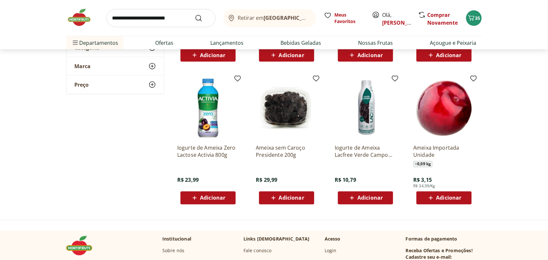
click at [279, 195] on span "Adicionar" at bounding box center [291, 197] width 25 height 5
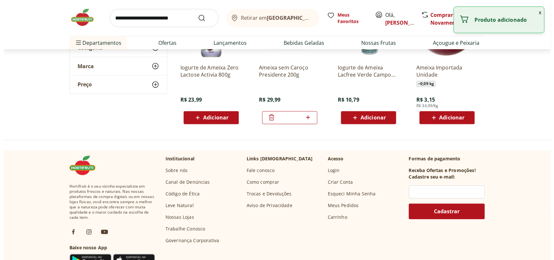
scroll to position [284, 0]
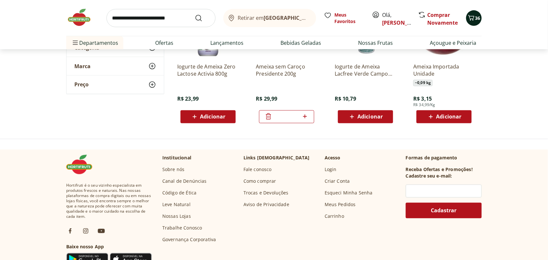
click at [471, 19] on icon "Carrinho" at bounding box center [471, 18] width 8 height 8
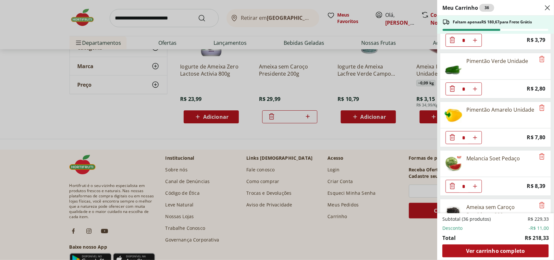
scroll to position [855, 0]
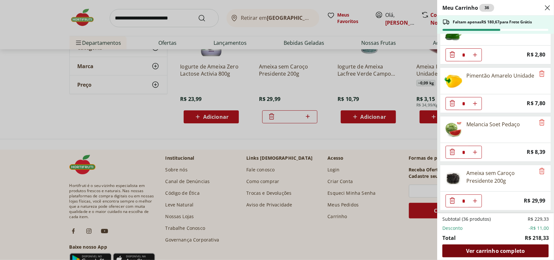
click at [495, 249] on span "Ver carrinho completo" at bounding box center [495, 250] width 59 height 5
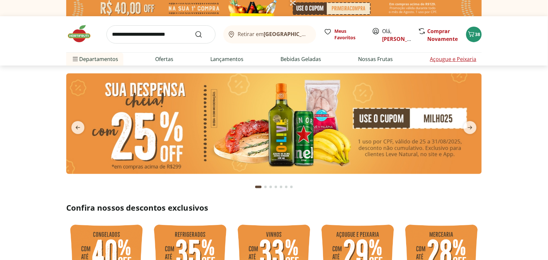
click at [447, 58] on link "Açougue e Peixaria" at bounding box center [453, 59] width 46 height 8
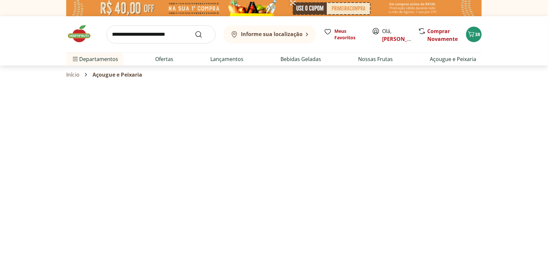
select select "**********"
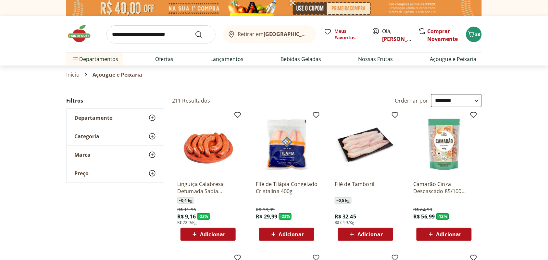
click at [97, 135] on span "Categoria" at bounding box center [86, 136] width 25 height 6
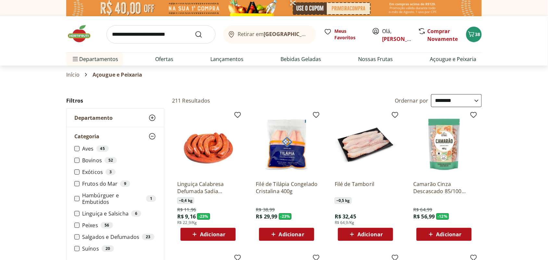
click at [115, 213] on label "Linguiça e Salsicha 6" at bounding box center [119, 213] width 74 height 6
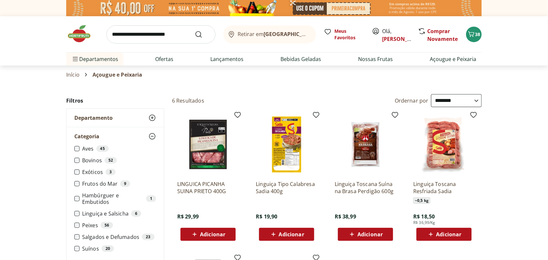
click at [112, 236] on label "Salgados e Defumados 23" at bounding box center [119, 237] width 74 height 6
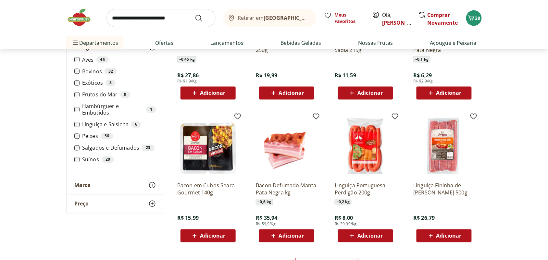
scroll to position [324, 0]
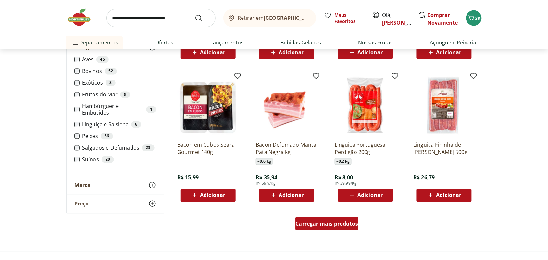
click at [330, 224] on span "Carregar mais produtos" at bounding box center [327, 223] width 63 height 5
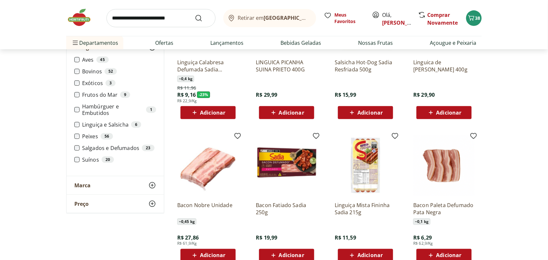
scroll to position [162, 0]
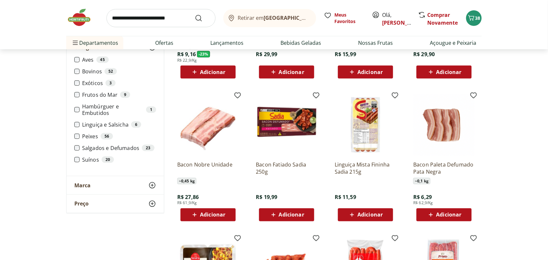
click at [362, 154] on img at bounding box center [366, 125] width 62 height 62
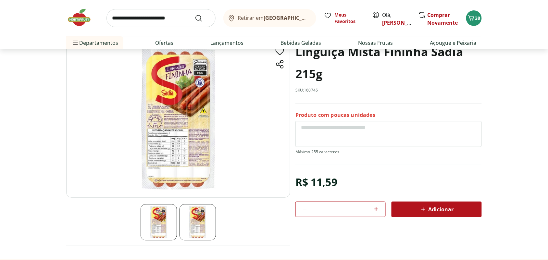
scroll to position [41, 0]
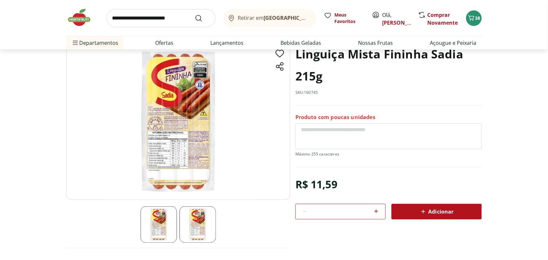
click at [172, 134] on img at bounding box center [178, 121] width 224 height 157
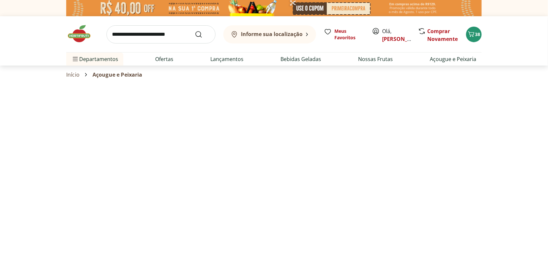
select select "**********"
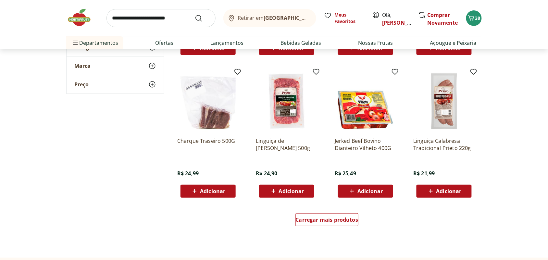
scroll to position [771, 0]
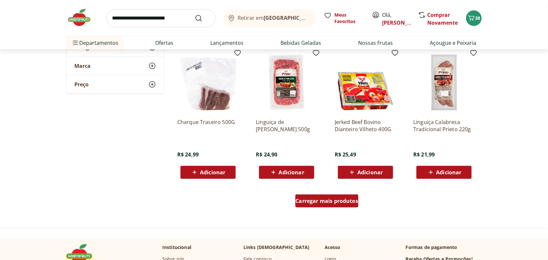
click at [312, 203] on span "Carregar mais produtos" at bounding box center [327, 200] width 63 height 5
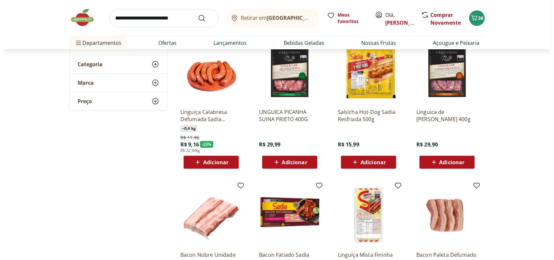
scroll to position [41, 0]
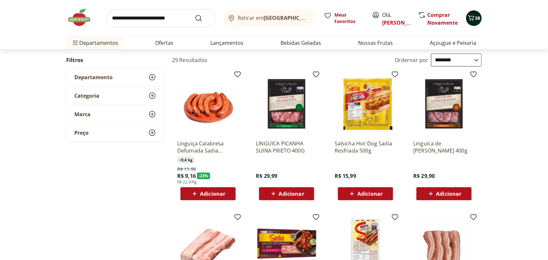
click at [476, 16] on span "38" at bounding box center [477, 18] width 5 height 6
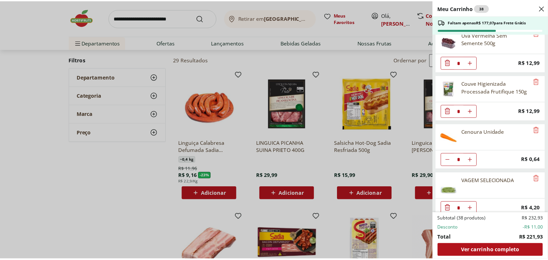
scroll to position [446, 0]
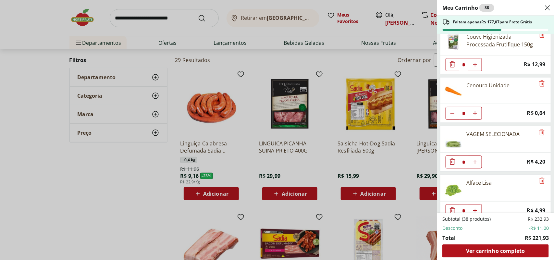
click at [262, 130] on div "Meu Carrinho 38 Faltam apenas R$ 177,07 para Frete Grátis Bananinha Diet Tachão…" at bounding box center [277, 130] width 554 height 260
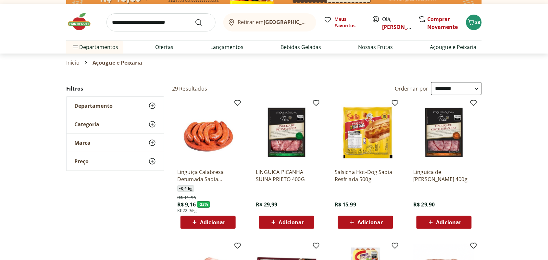
scroll to position [0, 0]
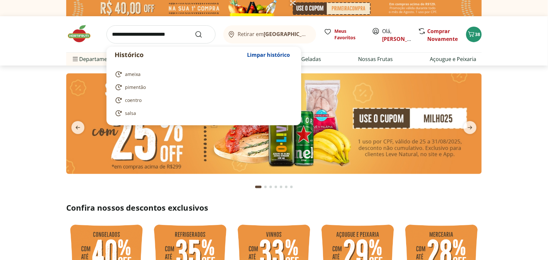
click at [179, 33] on input "search" at bounding box center [160, 34] width 109 height 18
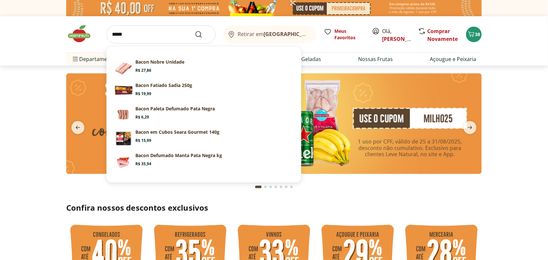
type input "*****"
click at [195, 31] on button "Submit Search" at bounding box center [203, 35] width 16 height 8
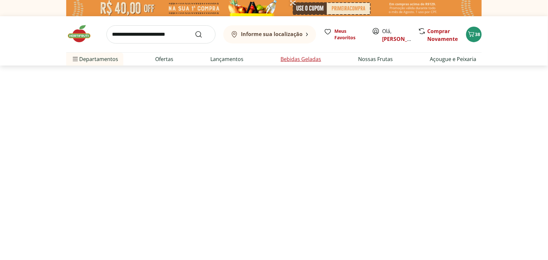
select select "**********"
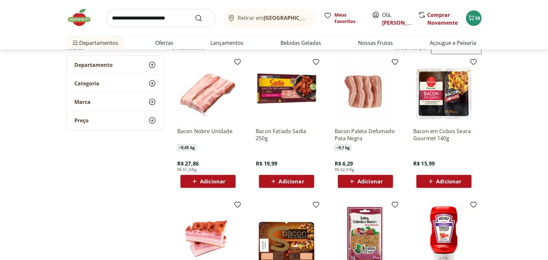
scroll to position [81, 0]
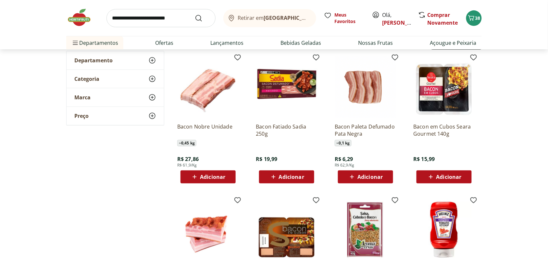
click at [361, 176] on span "Adicionar" at bounding box center [369, 176] width 25 height 5
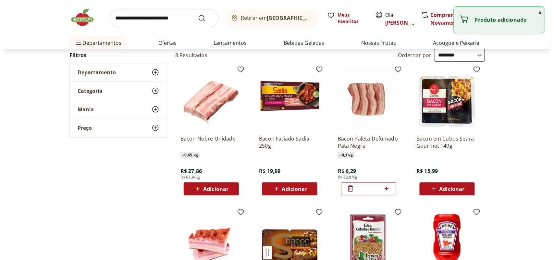
scroll to position [0, 0]
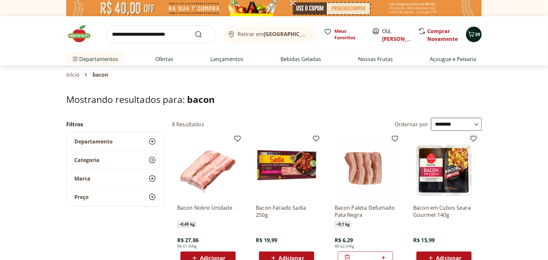
click at [467, 33] on icon "Carrinho" at bounding box center [471, 34] width 8 height 8
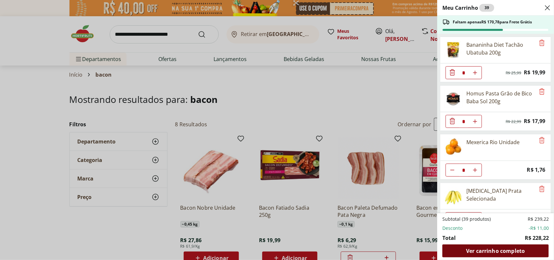
click at [470, 248] on span "Ver carrinho completo" at bounding box center [495, 250] width 59 height 5
